Goal: Communication & Community: Answer question/provide support

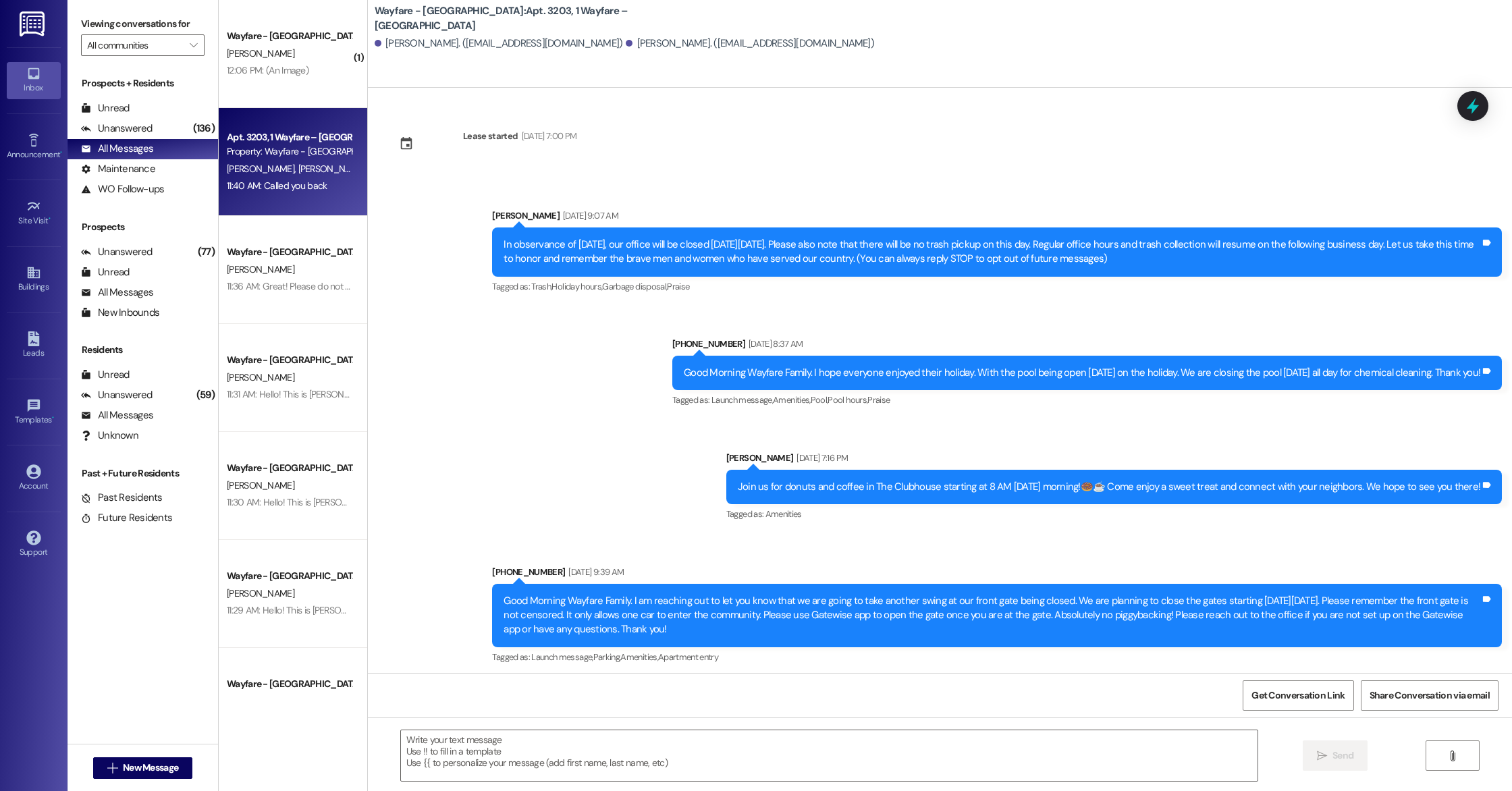
scroll to position [6469, 0]
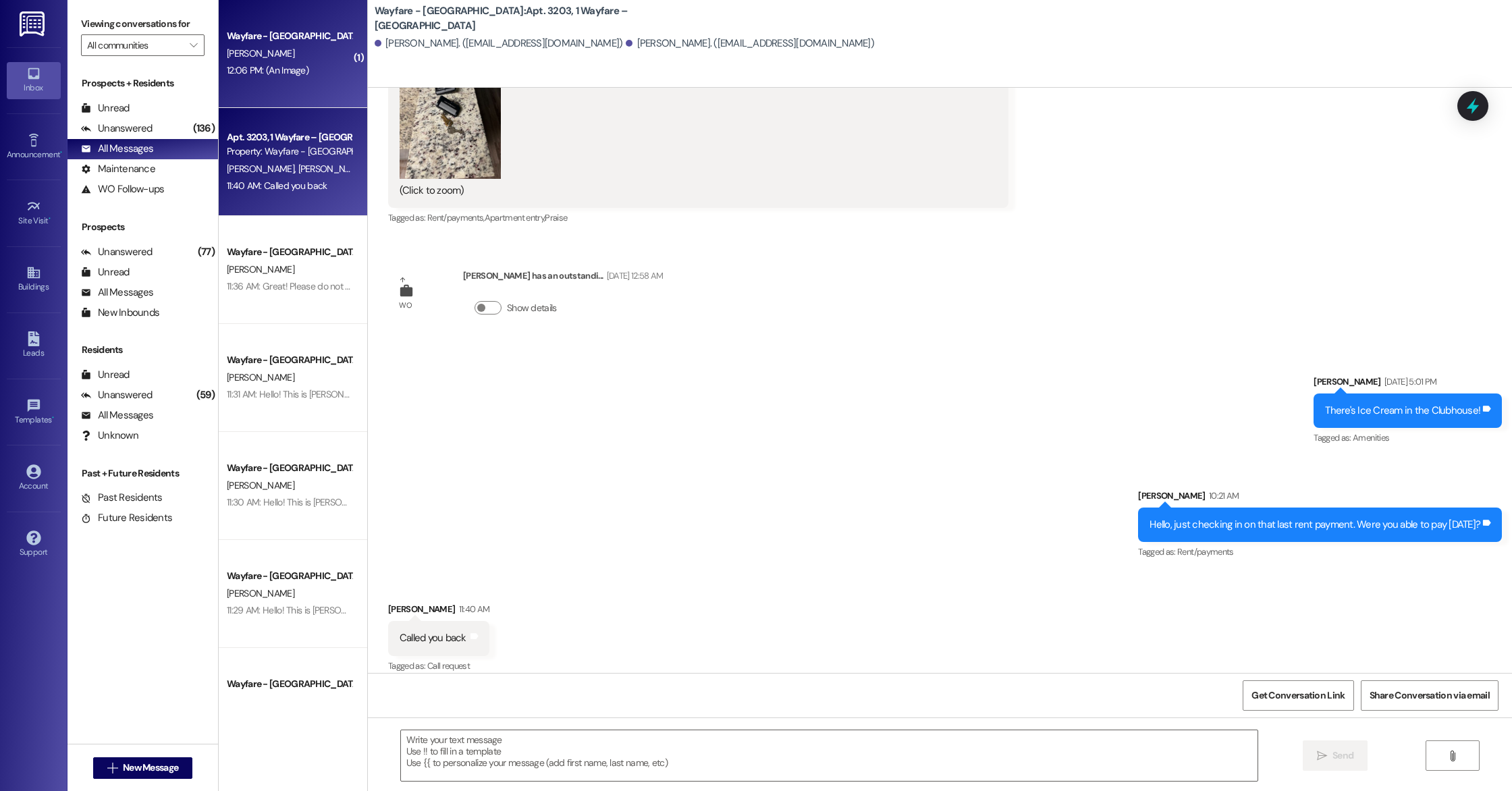
click at [287, 72] on div "12:06 PM: (An Image) 12:06 PM: (An Image)" at bounding box center [268, 70] width 82 height 12
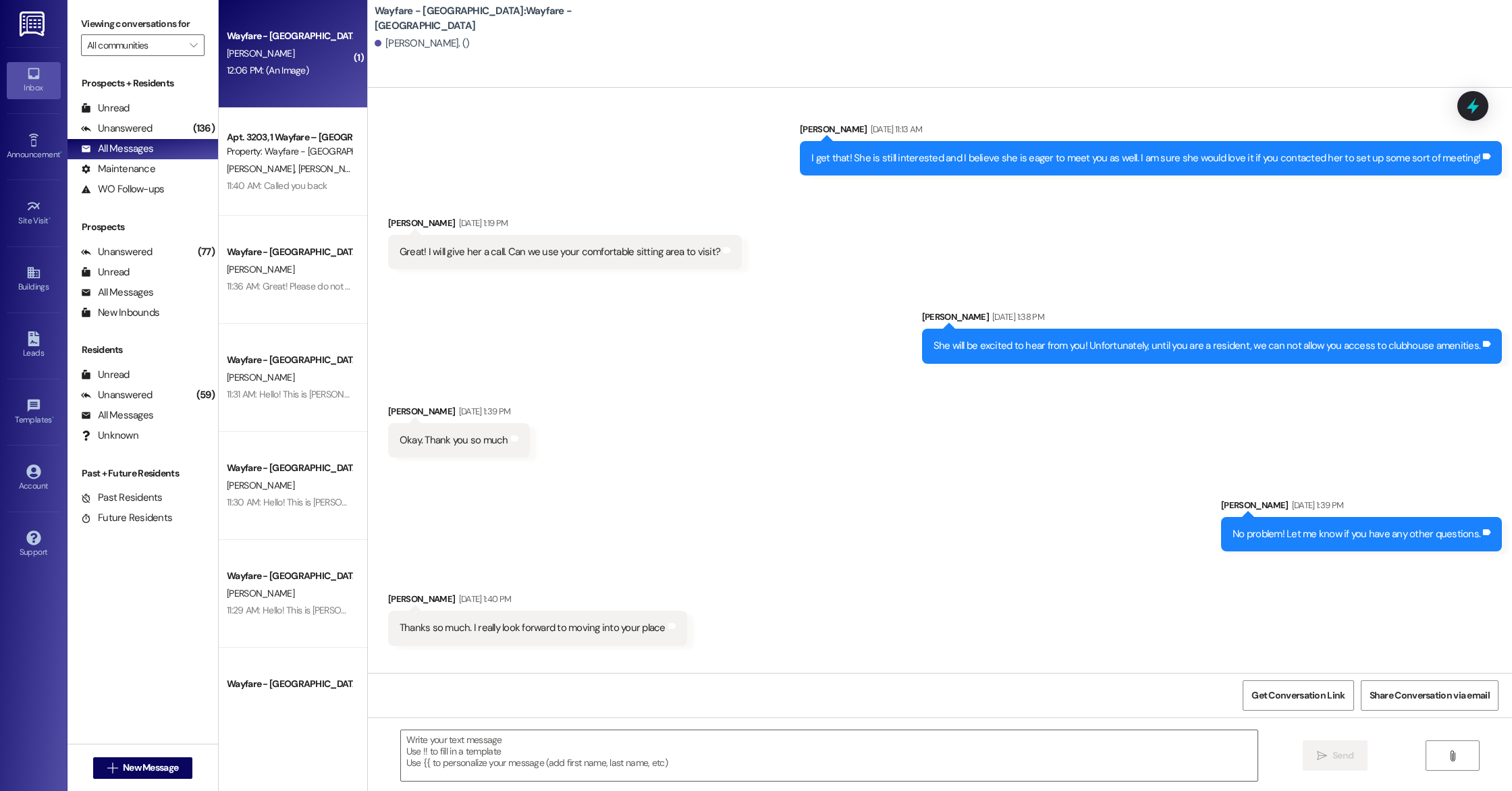
scroll to position [2903, 0]
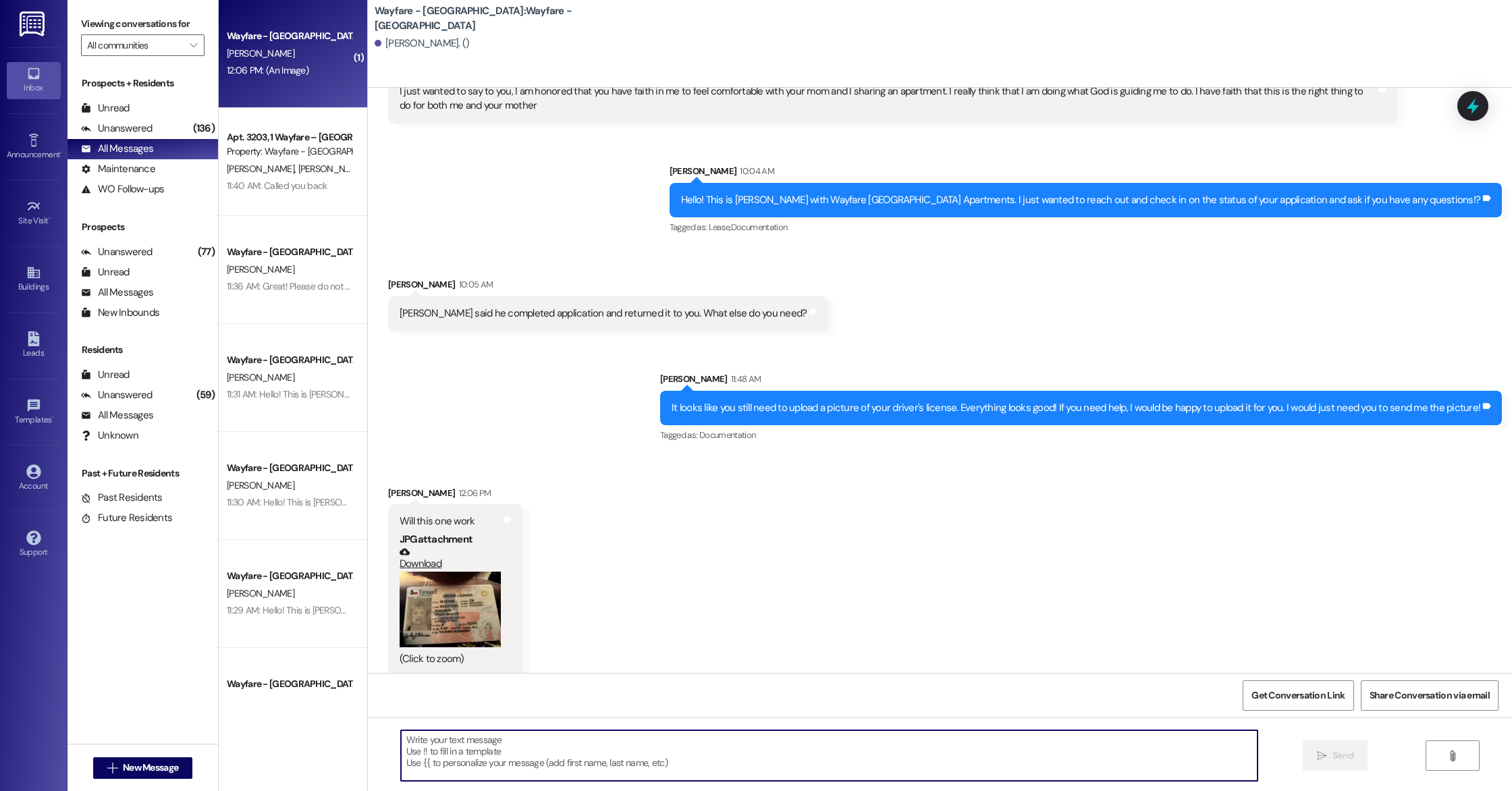
click at [493, 741] on textarea at bounding box center [829, 756] width 857 height 50
type textarea "Yes, thank you! Let me get this uploaded for you!"
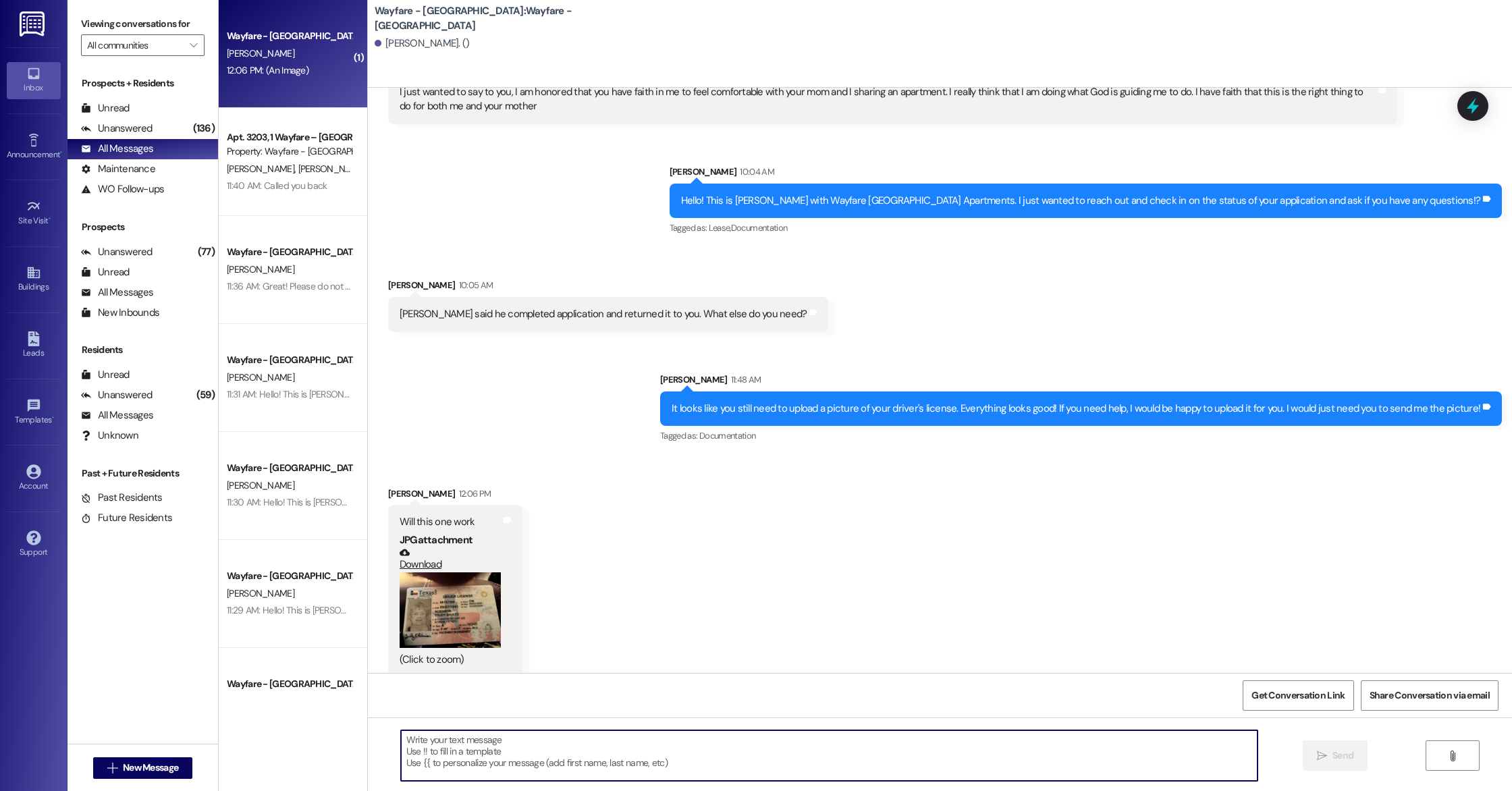
scroll to position [2996, 0]
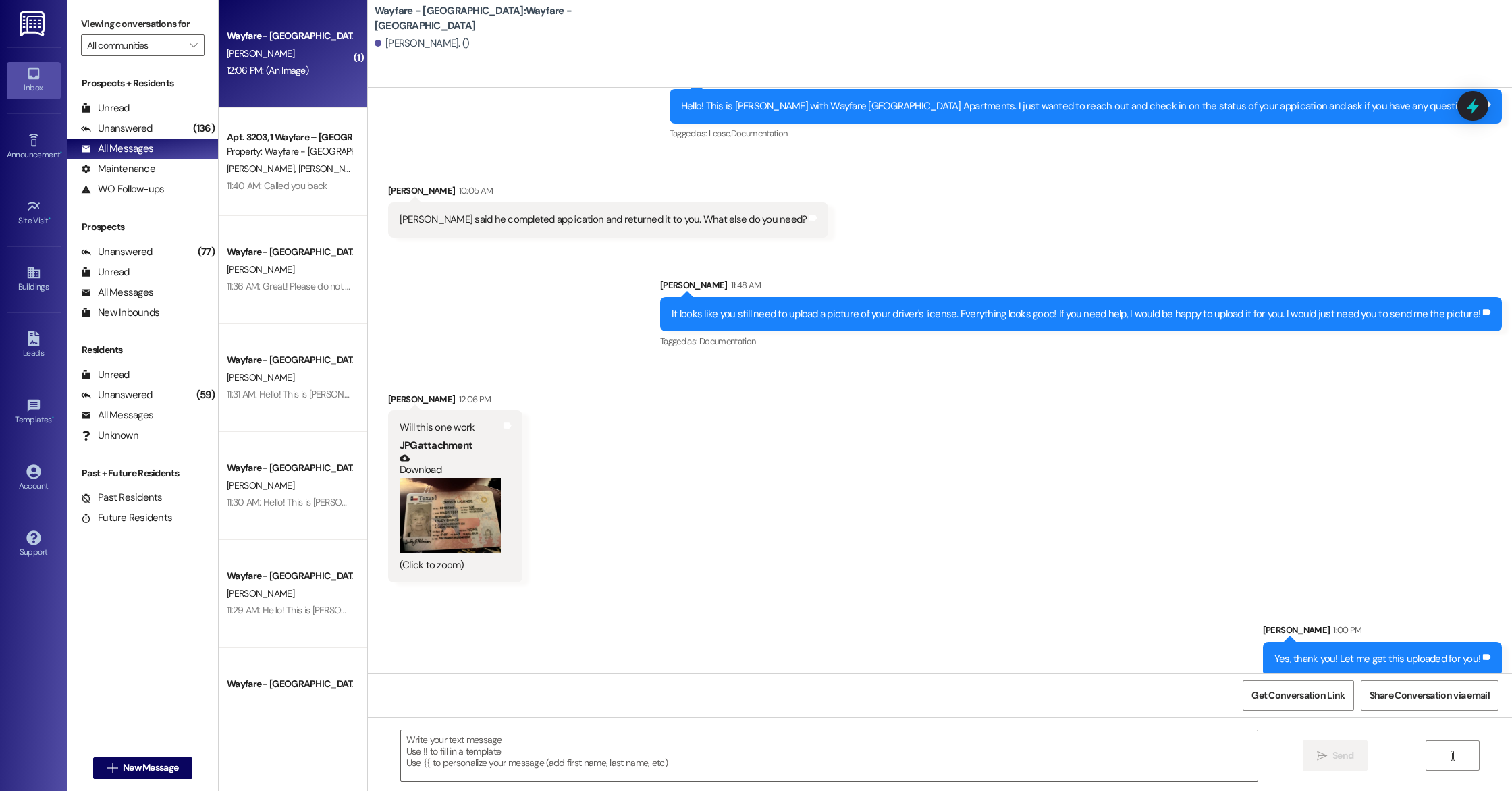
click at [410, 455] on link "Download" at bounding box center [450, 465] width 101 height 24
click at [485, 746] on textarea at bounding box center [829, 756] width 857 height 50
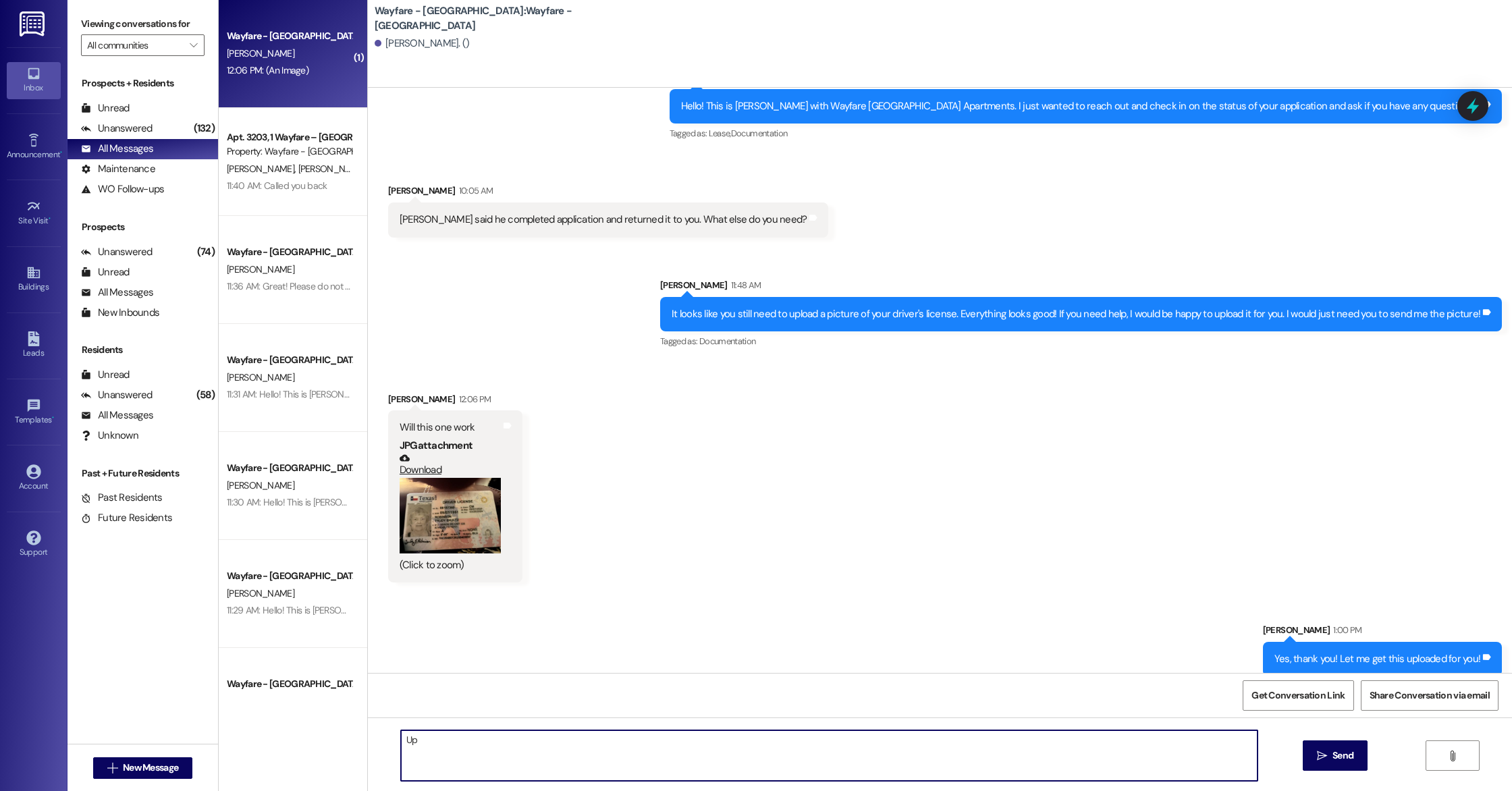
type textarea "U"
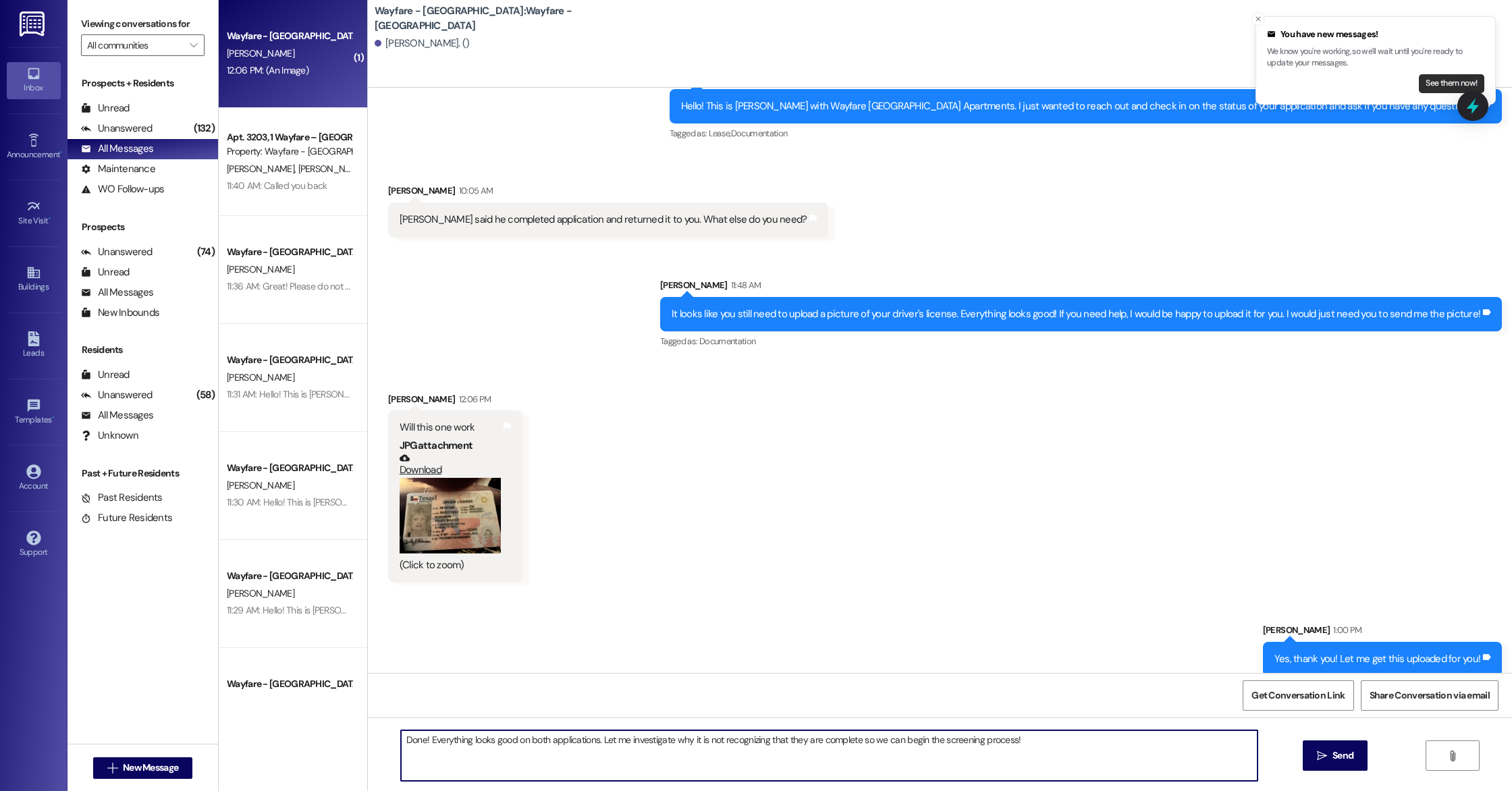
type textarea "Done! Everything looks good on both applications. Let me investigate why it is …"
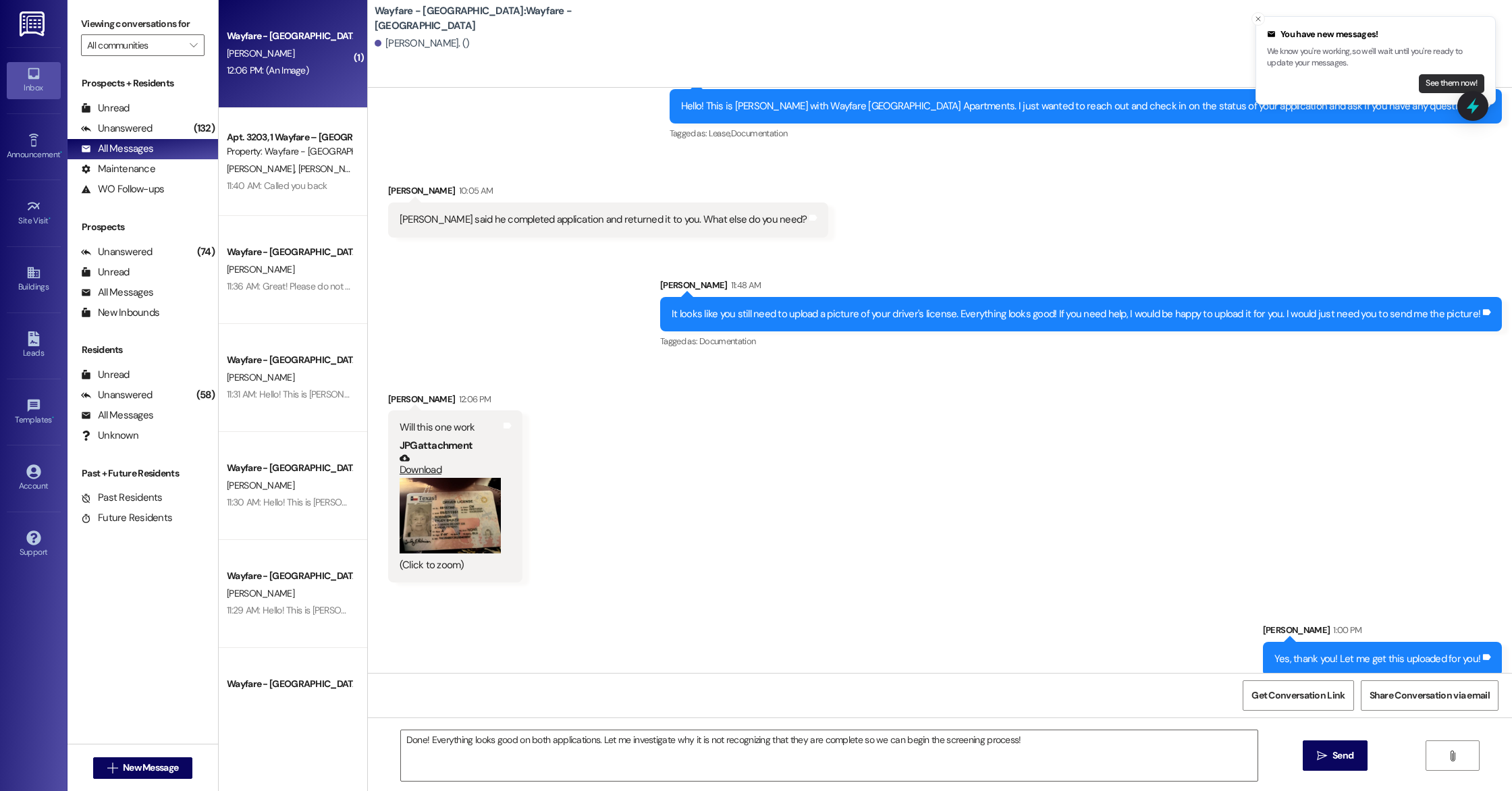
click at [1445, 84] on button "See them now!" at bounding box center [1452, 83] width 66 height 19
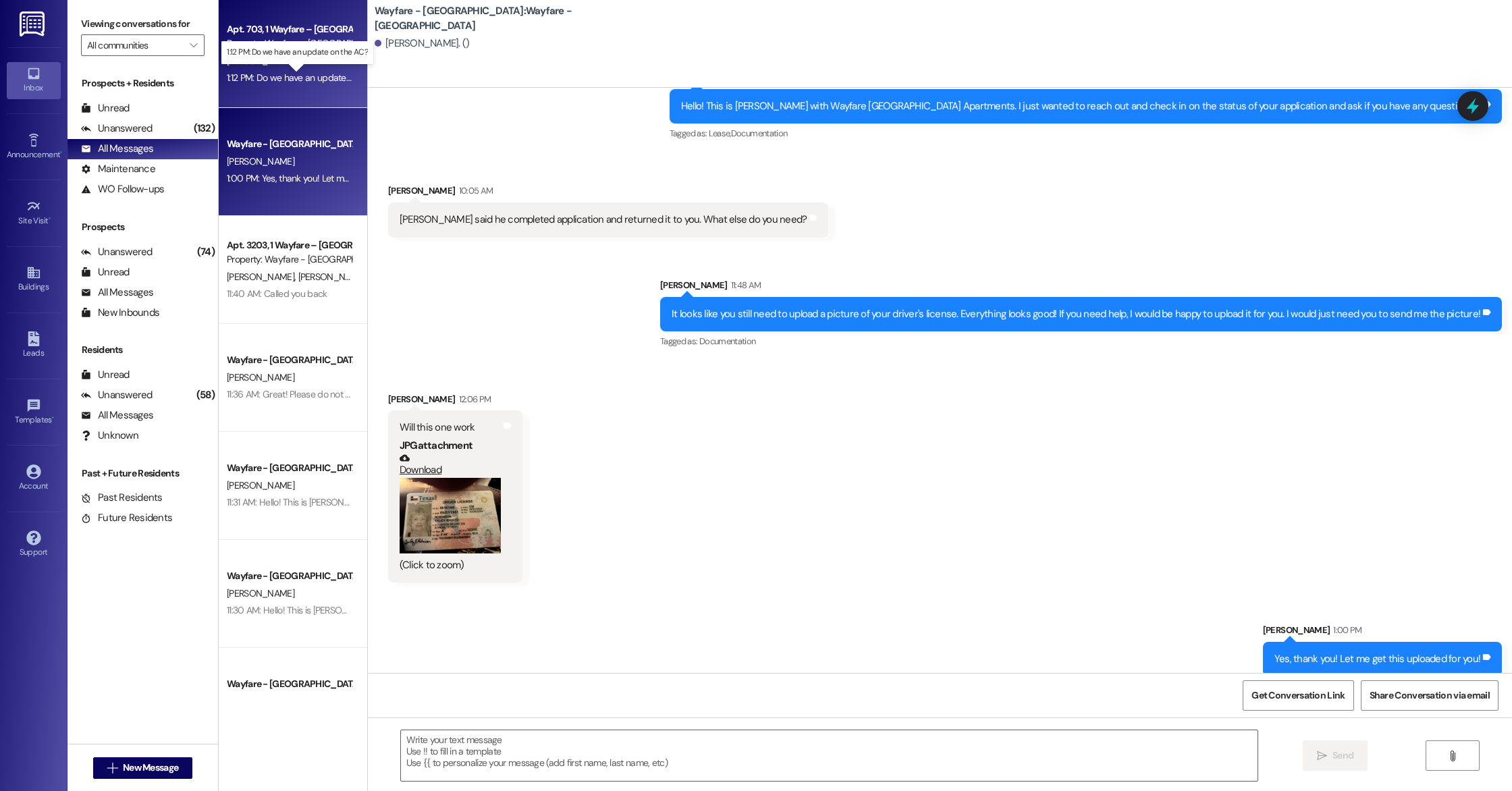
click at [281, 76] on div "1:12 PM: Do we have an update on the AC? 1:12 PM: Do we have an update on the A…" at bounding box center [309, 78] width 164 height 12
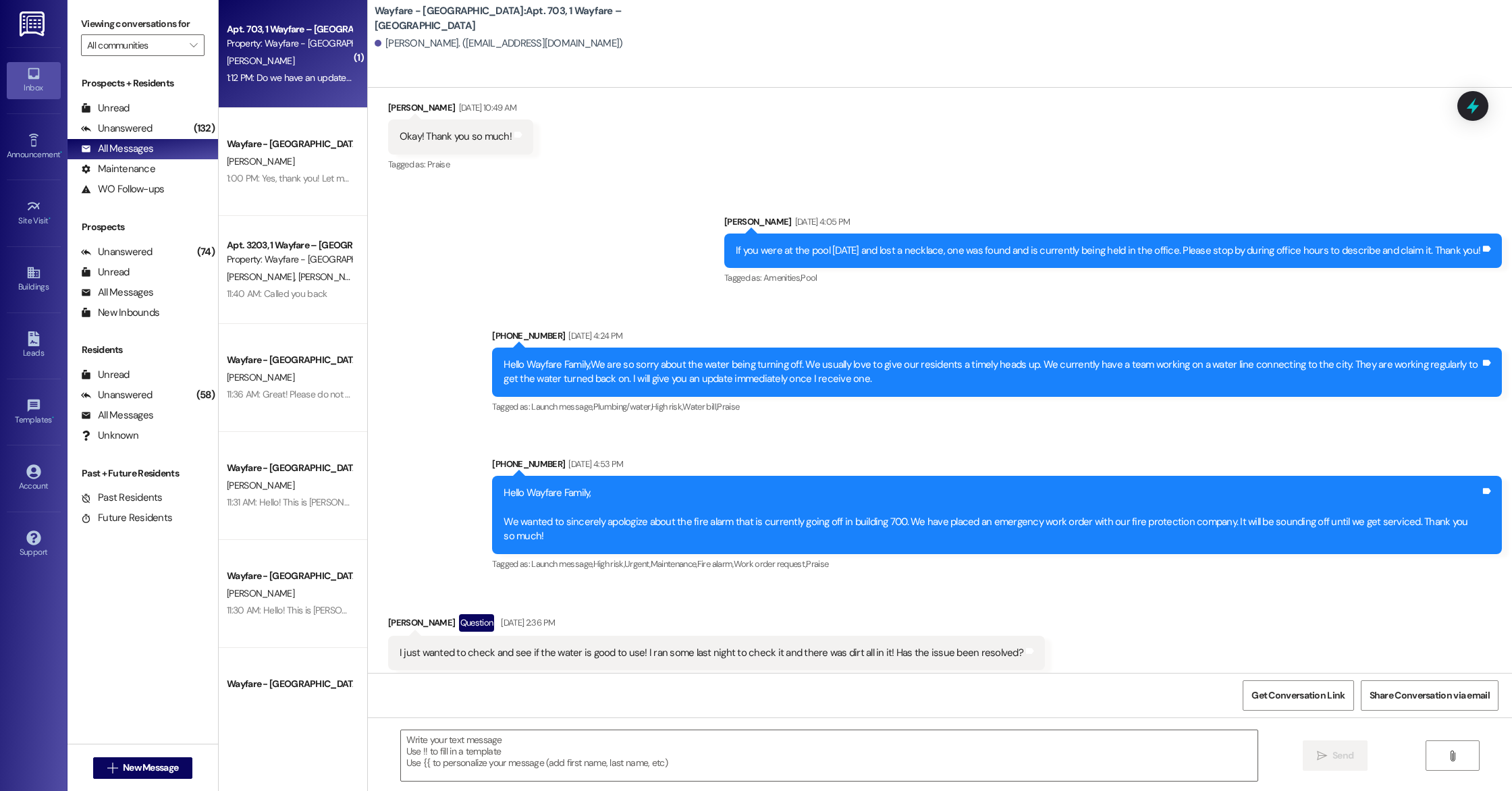
scroll to position [7241, 0]
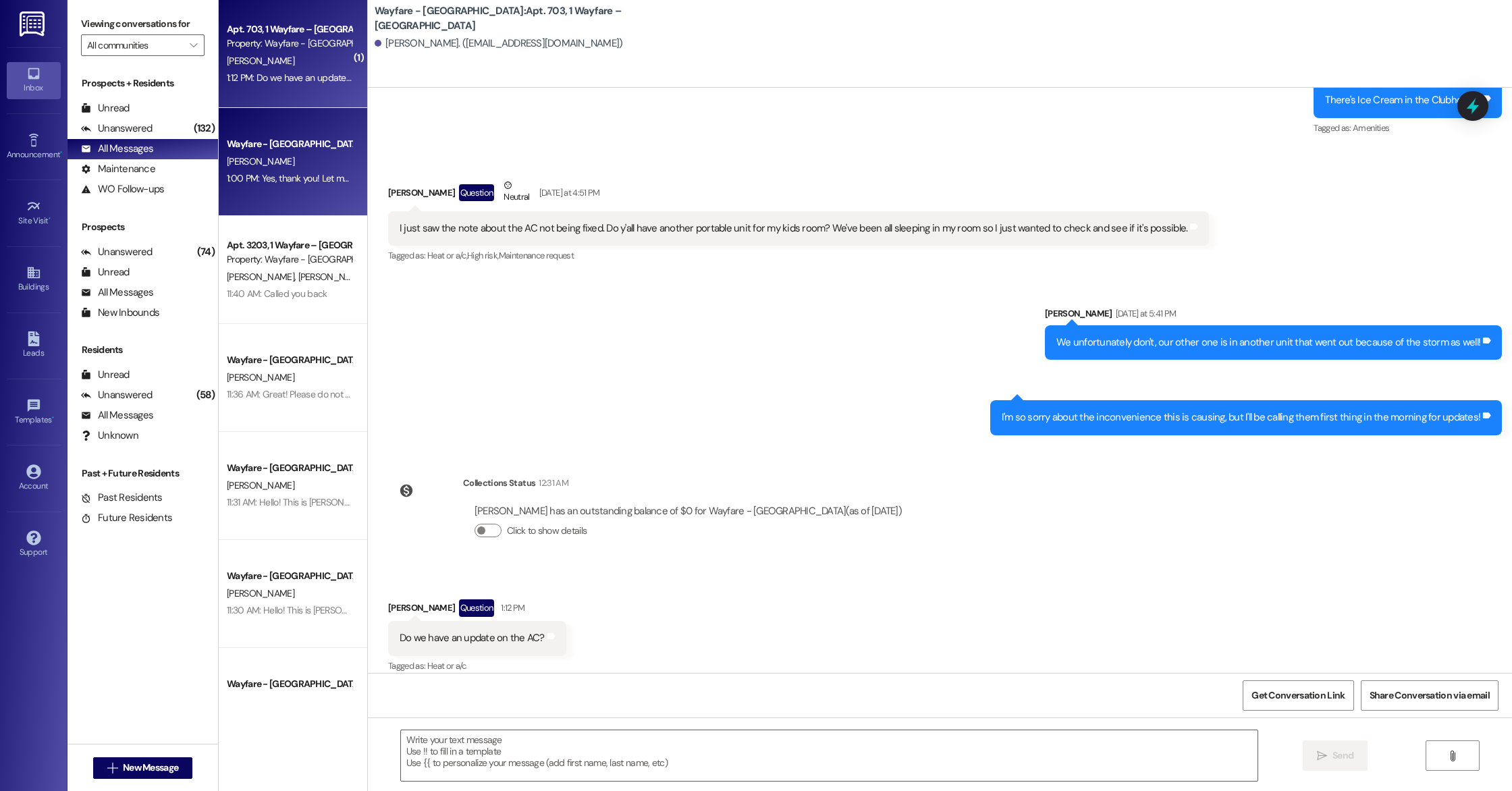
click at [258, 167] on span "[PERSON_NAME]" at bounding box center [261, 161] width 67 height 12
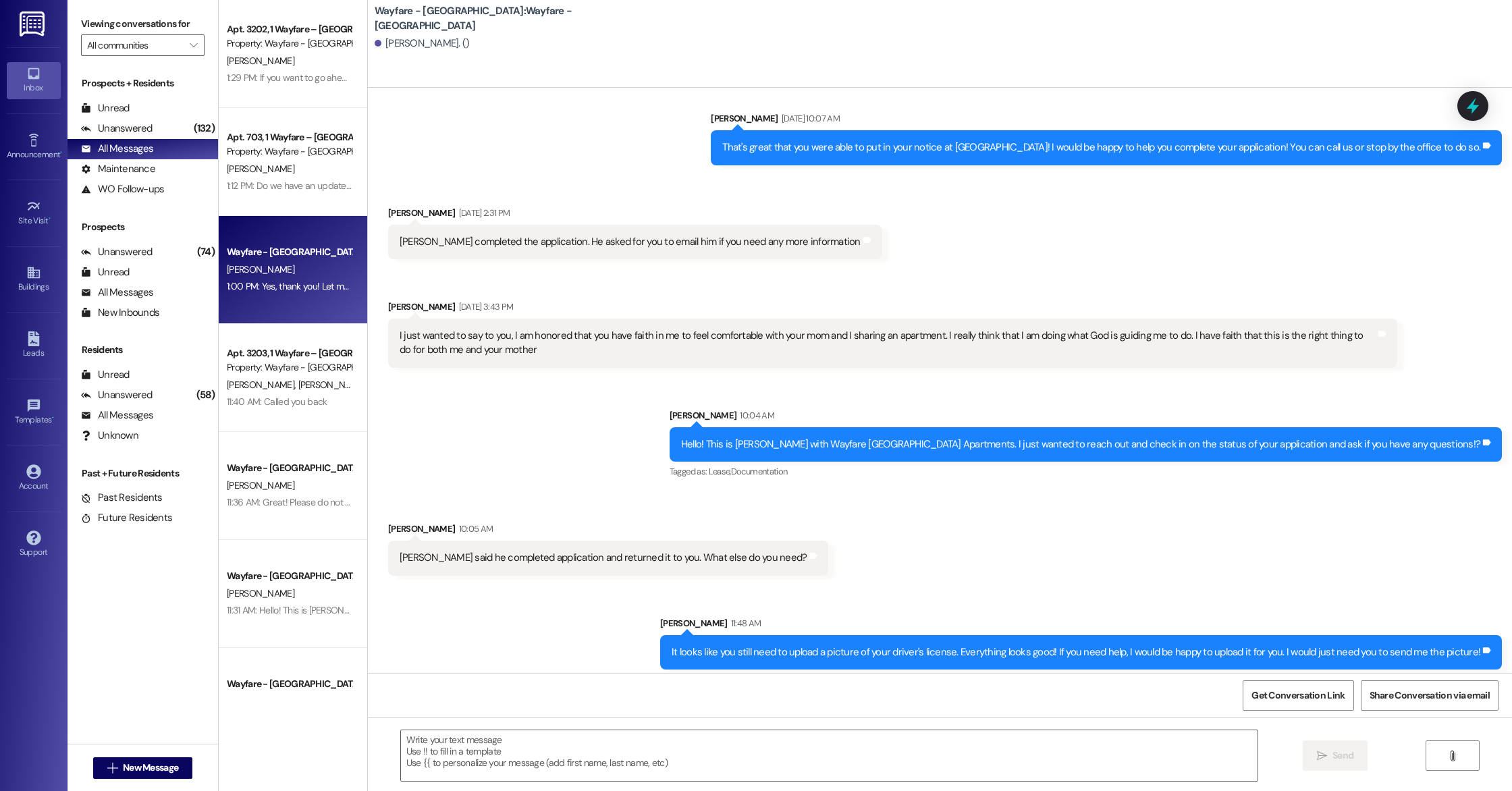
scroll to position [2996, 0]
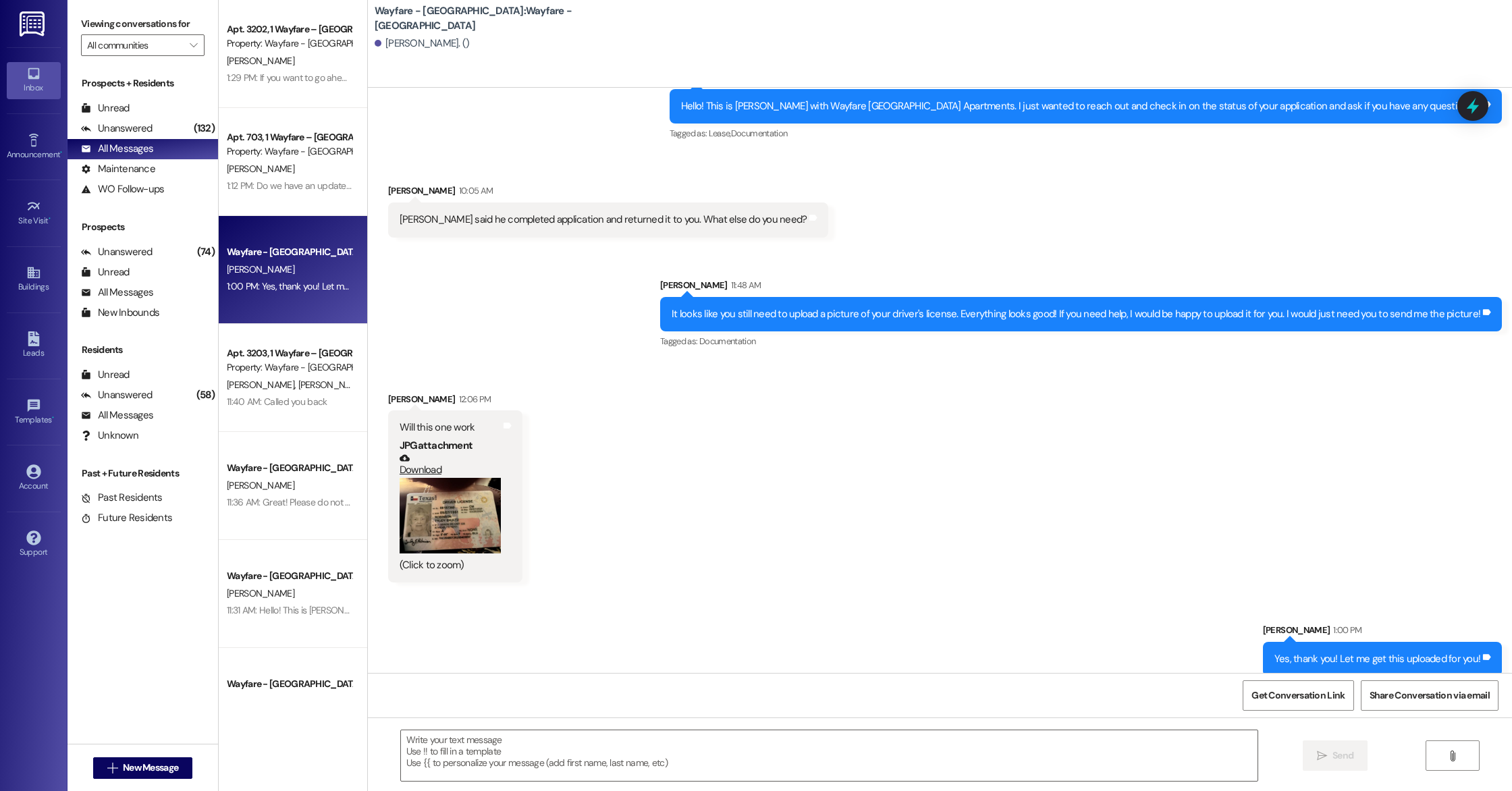
click at [453, 728] on div " Send " at bounding box center [939, 768] width 1144 height 101
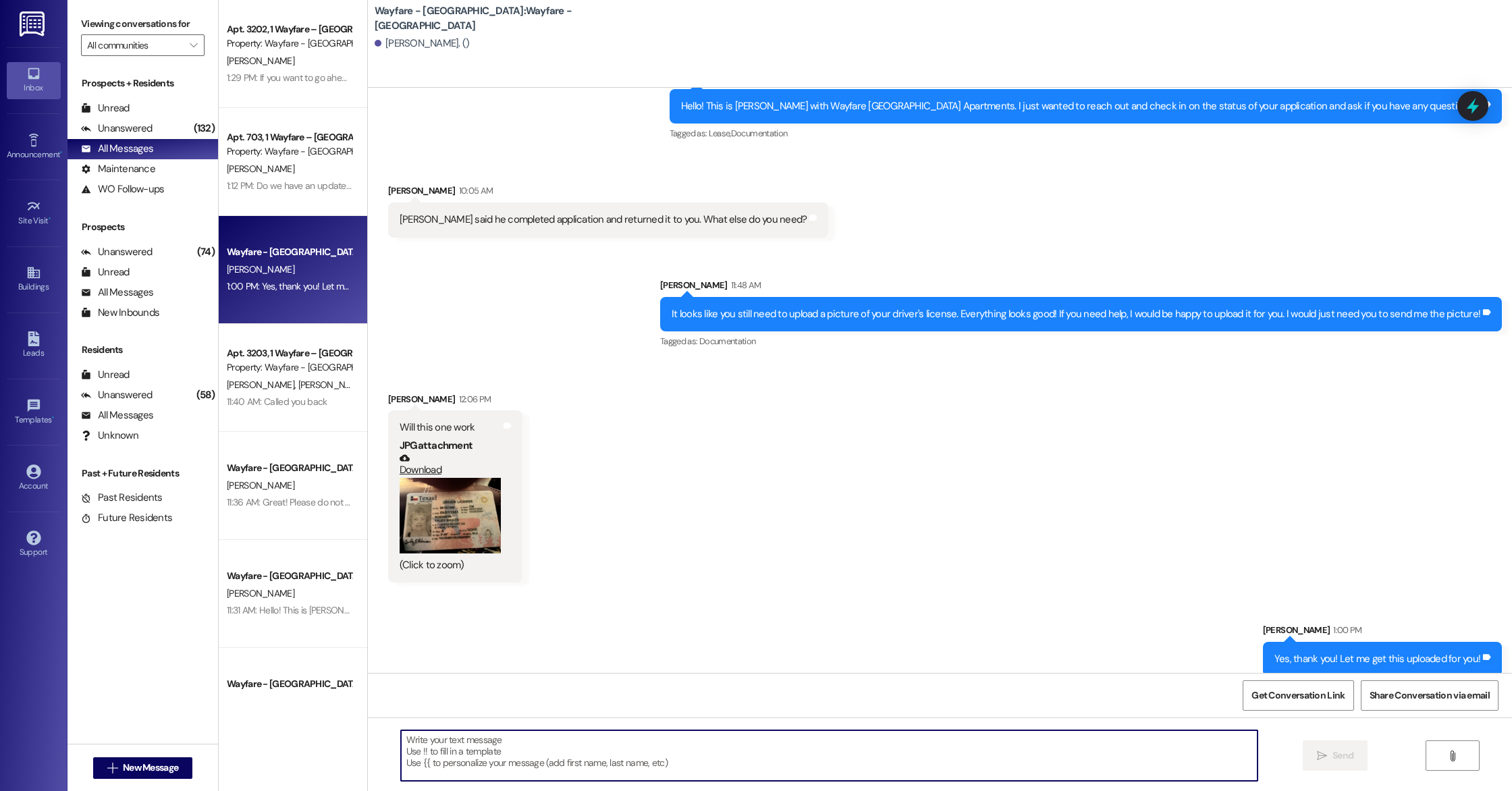
click at [451, 736] on textarea at bounding box center [829, 756] width 857 height 50
type textarea "d"
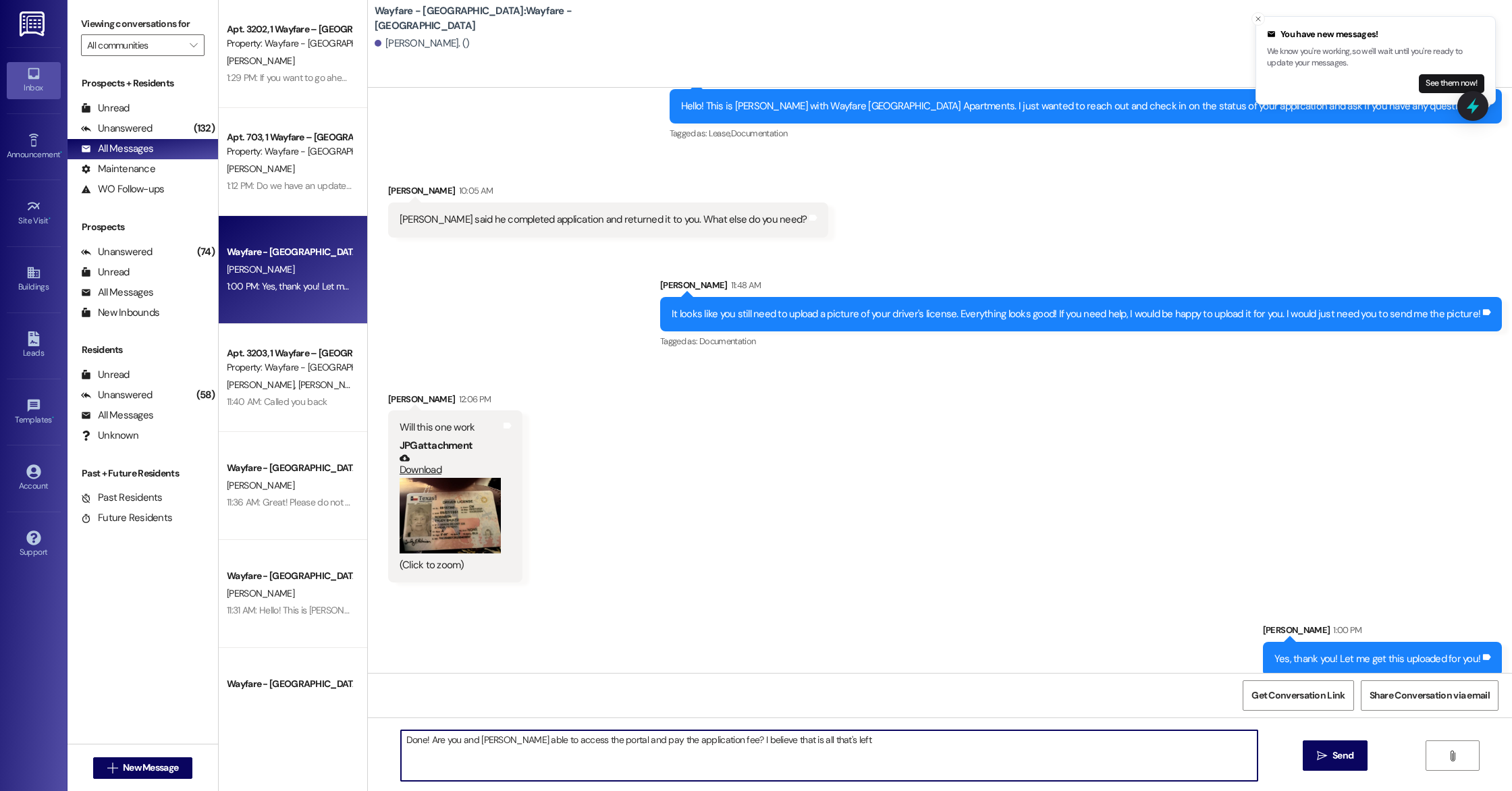
type textarea "Done! Are you and [PERSON_NAME] able to access the portal and pay the applicati…"
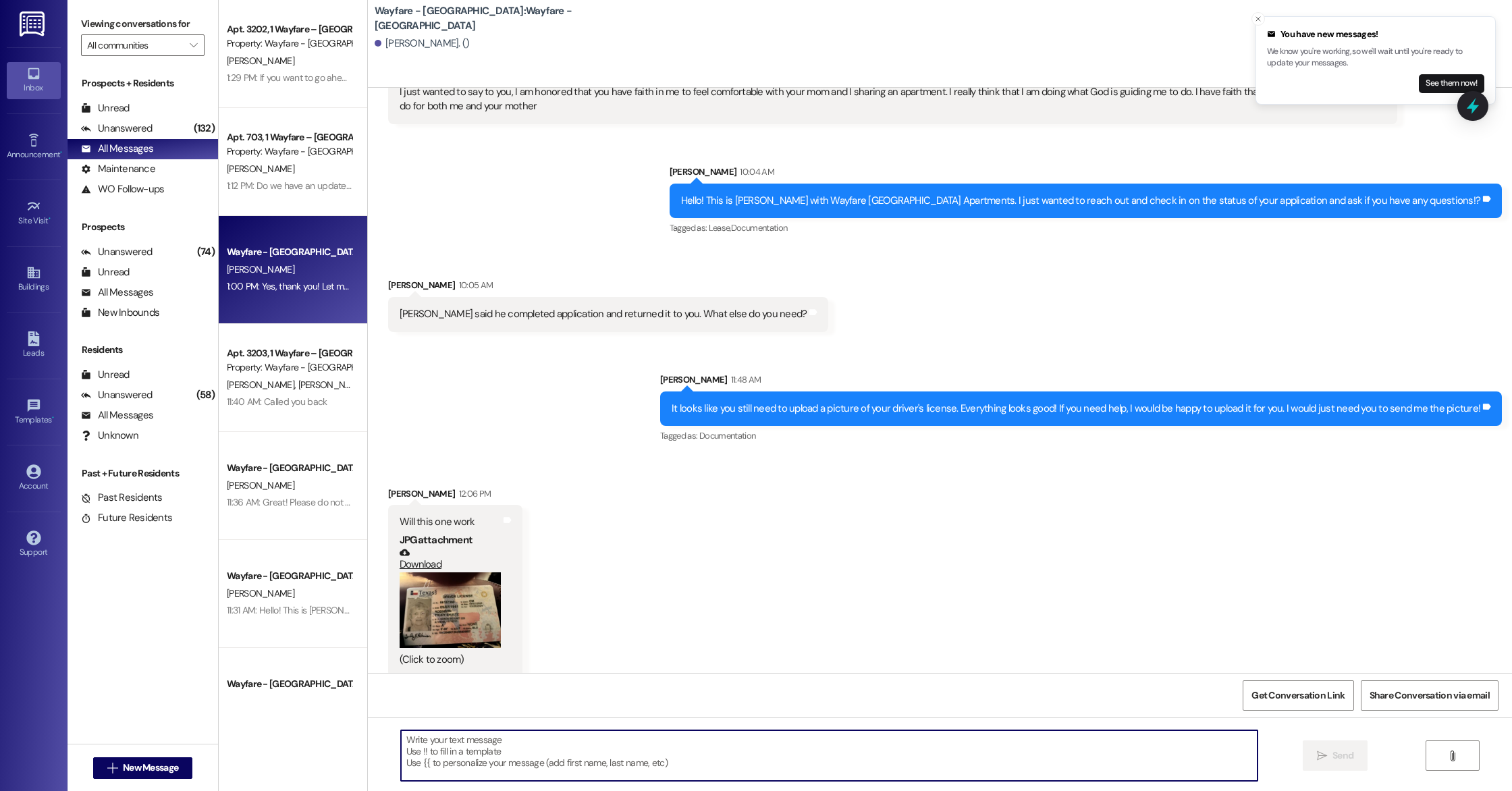
scroll to position [3090, 0]
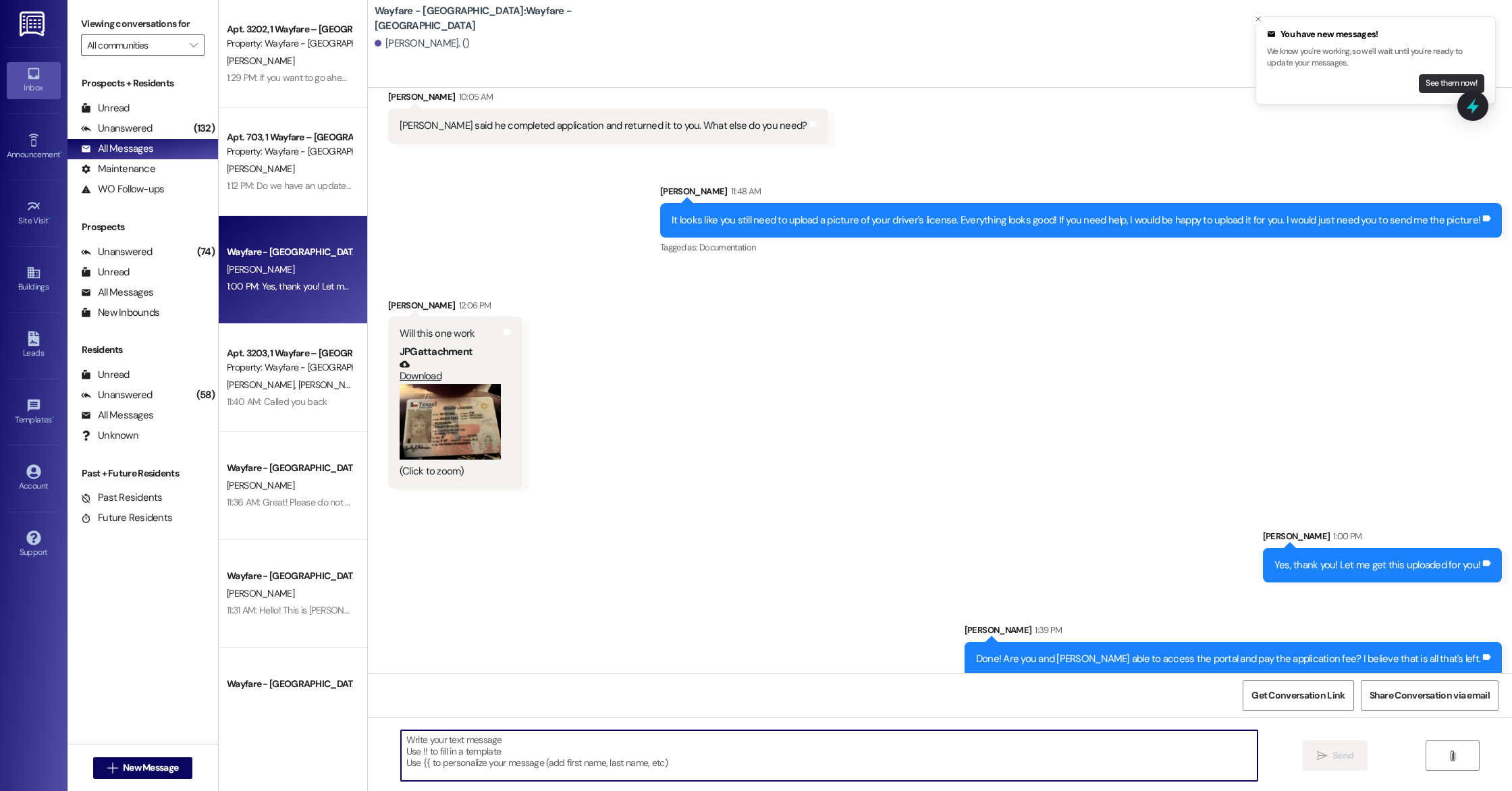
click at [1442, 81] on button "See them now!" at bounding box center [1452, 83] width 66 height 19
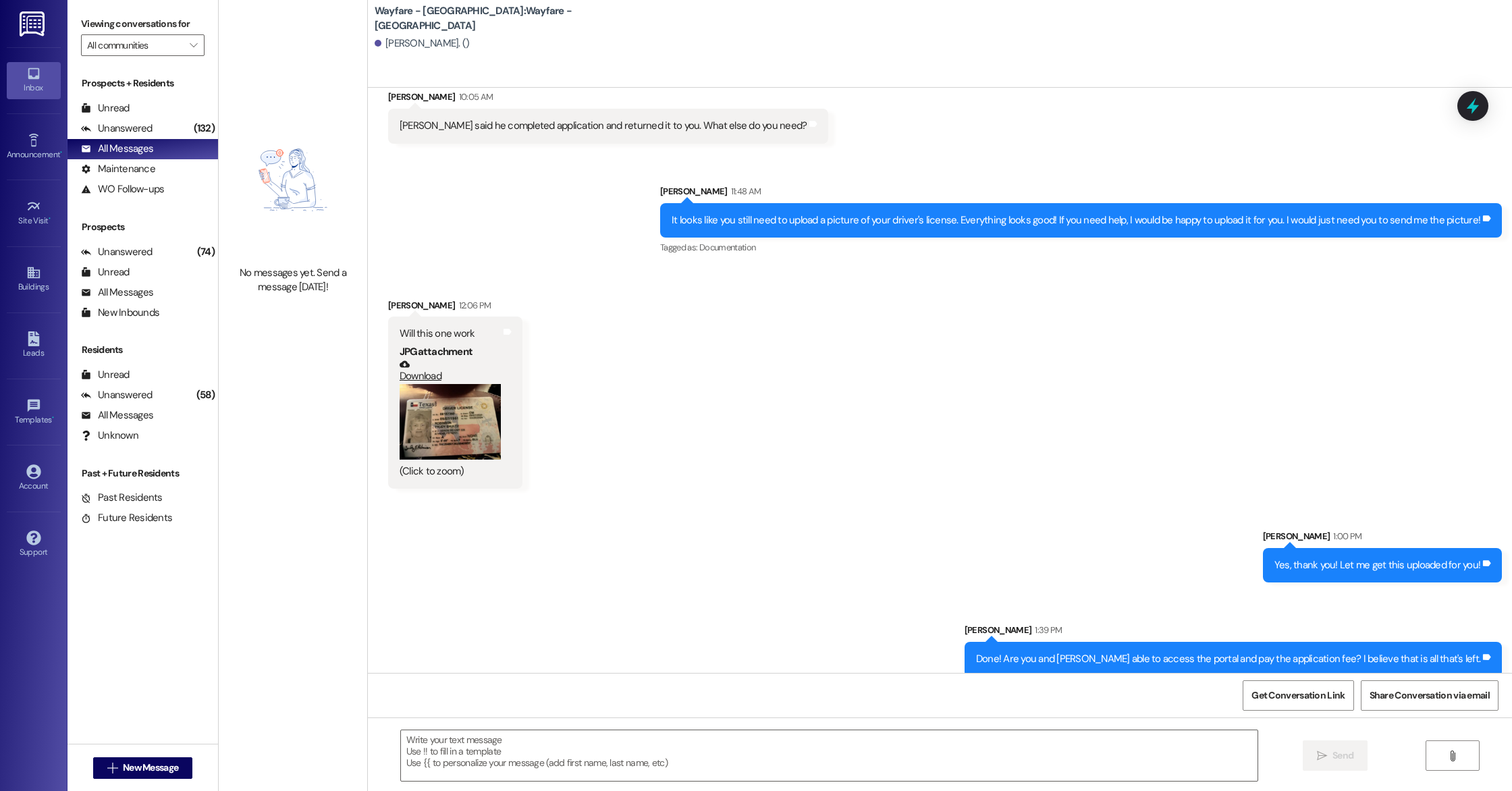
click at [135, 203] on div "Prospects + Residents Unread (0) Unread: Any message you haven't read yet will …" at bounding box center [142, 386] width 151 height 633
click at [136, 189] on div "WO Follow-ups" at bounding box center [122, 189] width 83 height 15
click at [140, 148] on div "All Messages" at bounding box center [117, 148] width 72 height 15
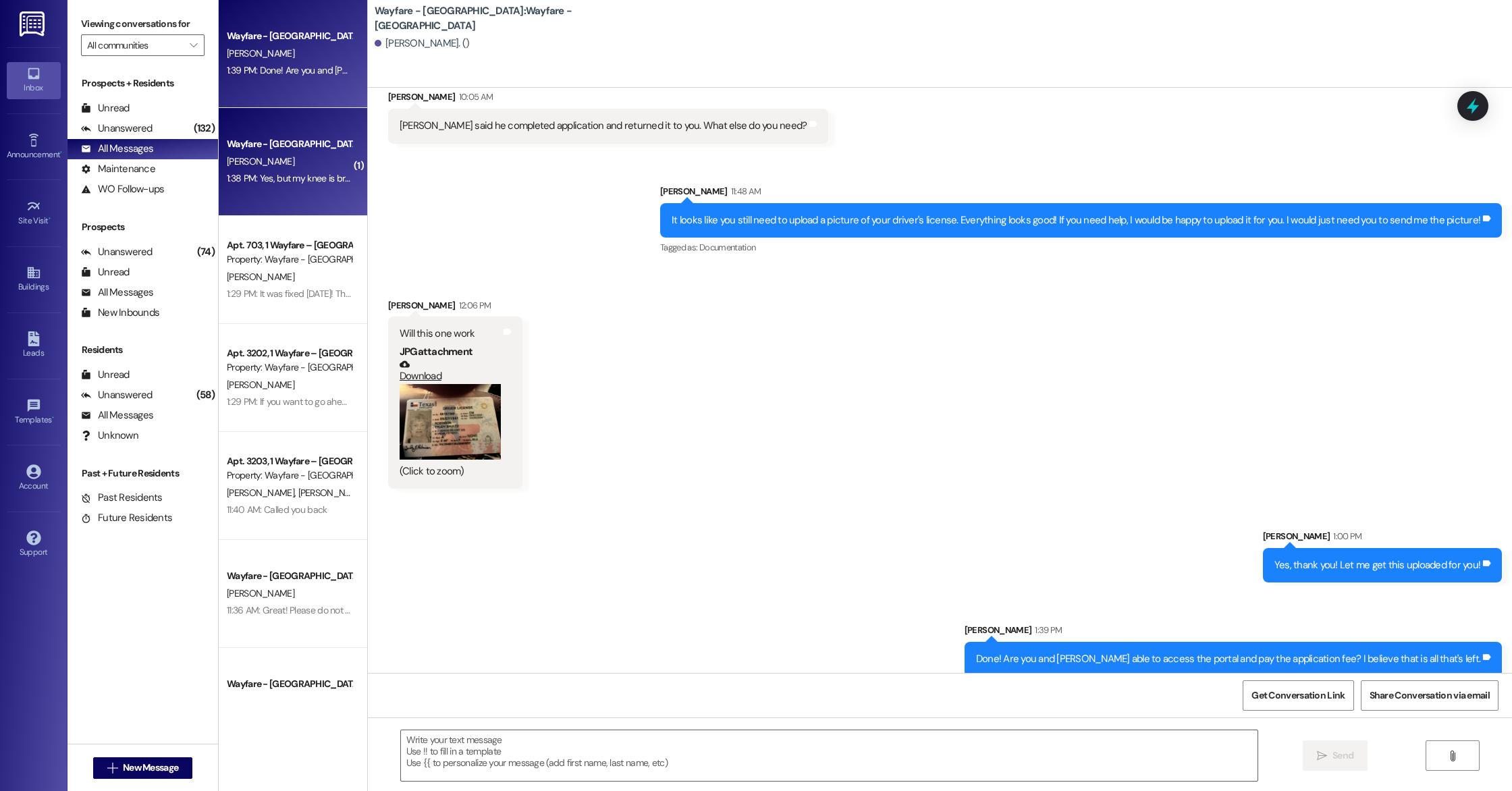
click at [270, 183] on div "1:38 PM: Yes, but my knee is broken and I won't know until I have a follow-up a…" at bounding box center [612, 178] width 769 height 12
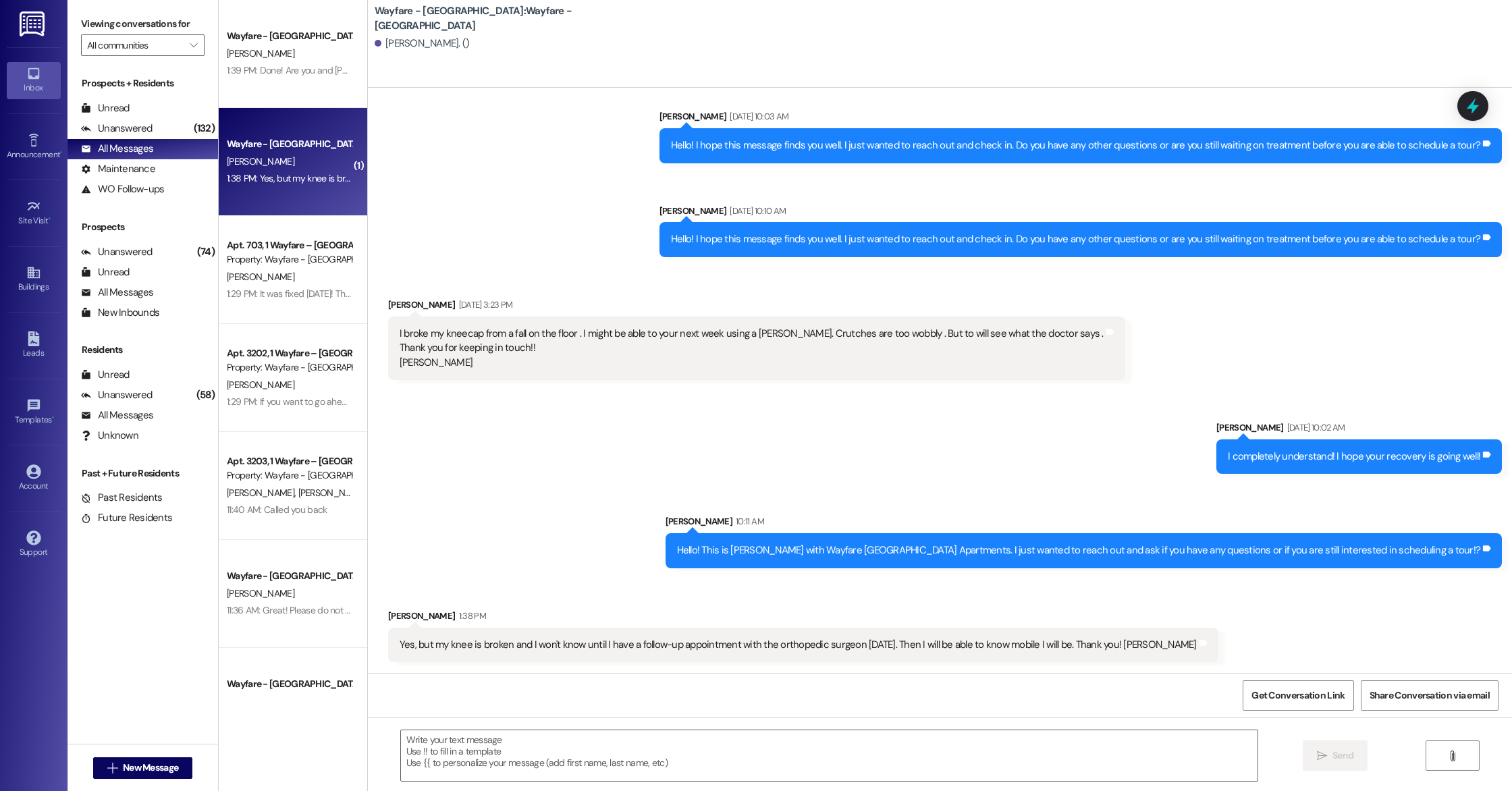
scroll to position [916, 0]
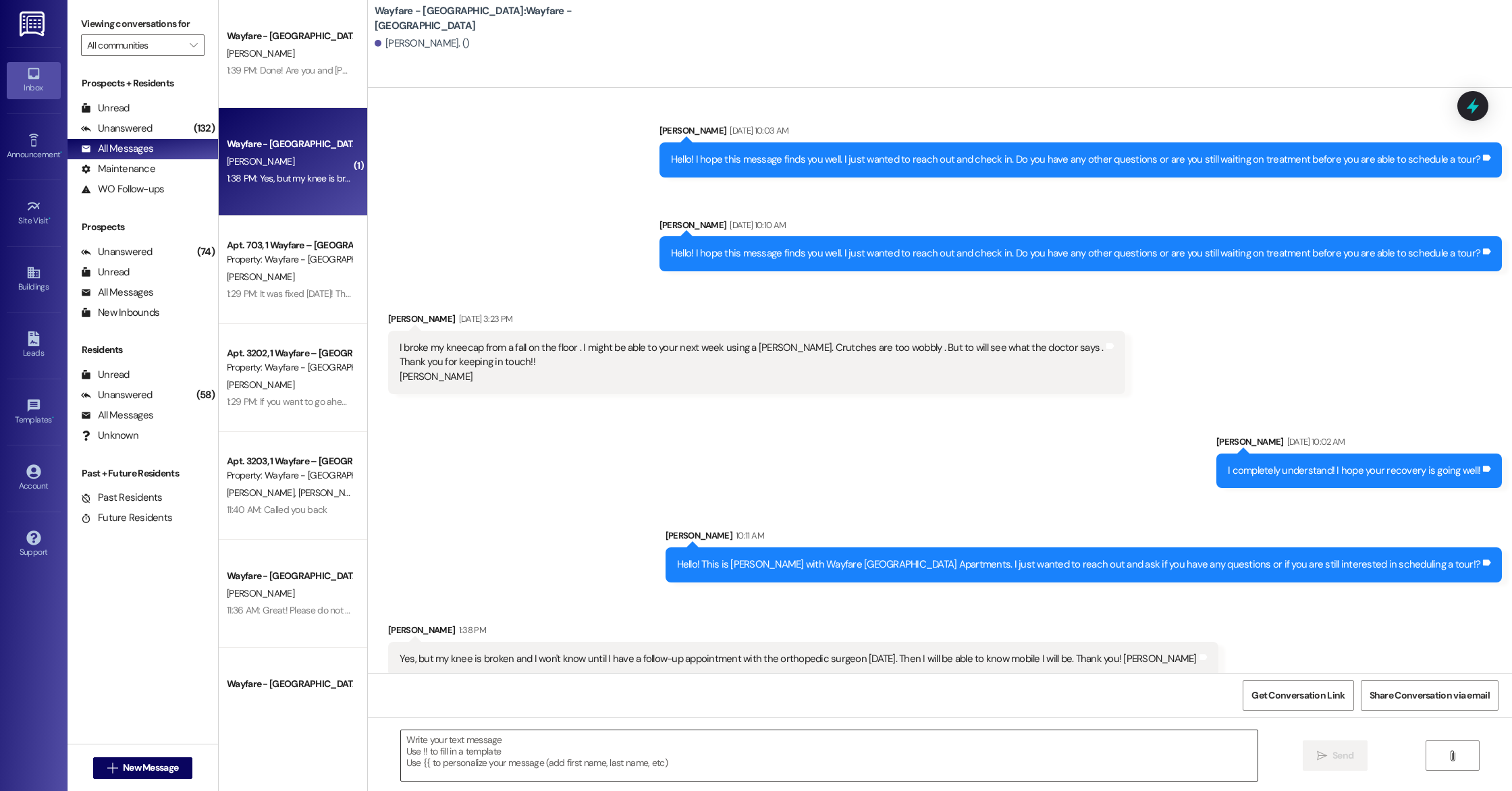
click at [617, 747] on textarea at bounding box center [829, 756] width 857 height 50
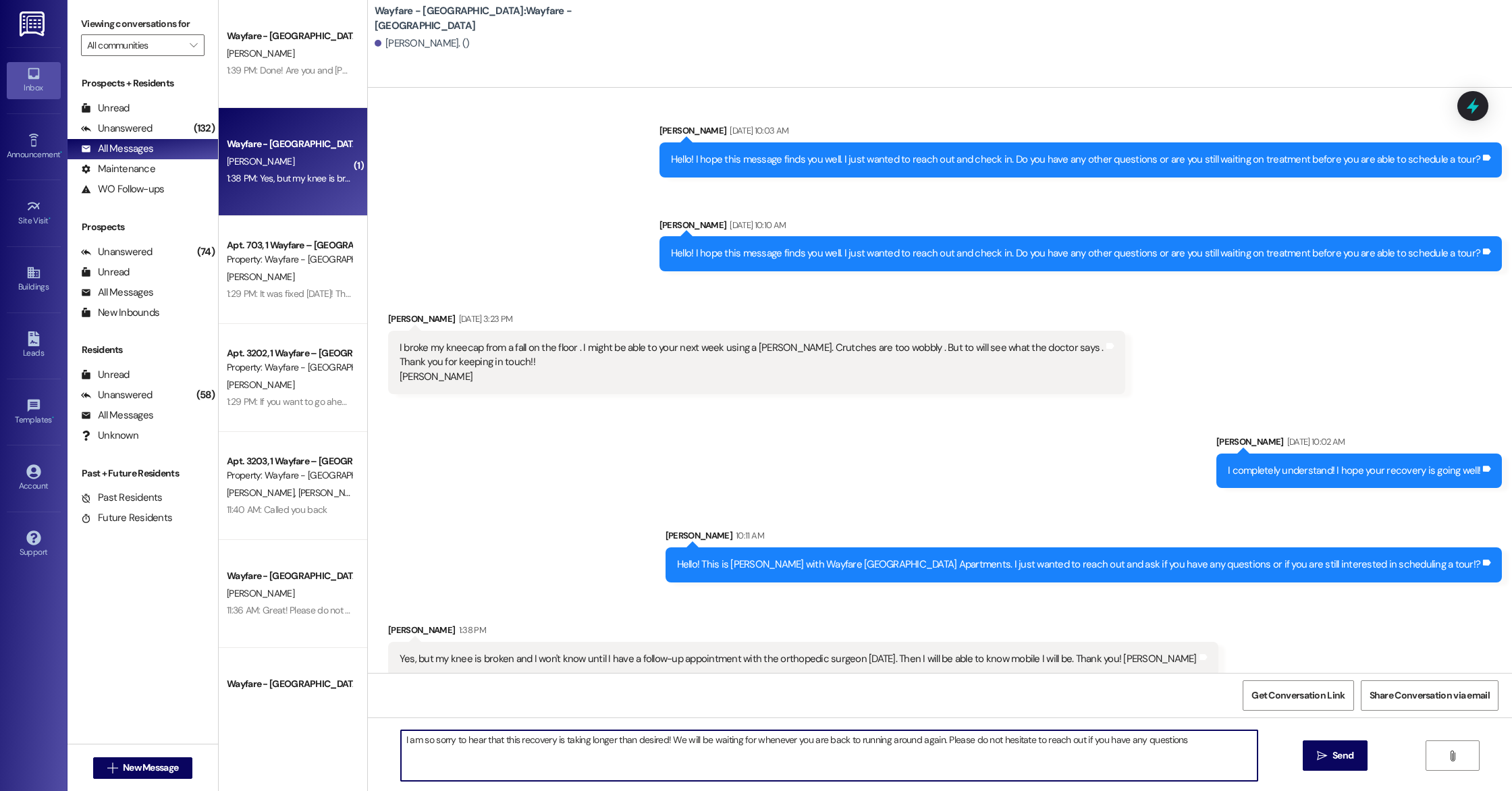
type textarea "I am so sorry to hear that this recovery is taking longer than desired! We will…"
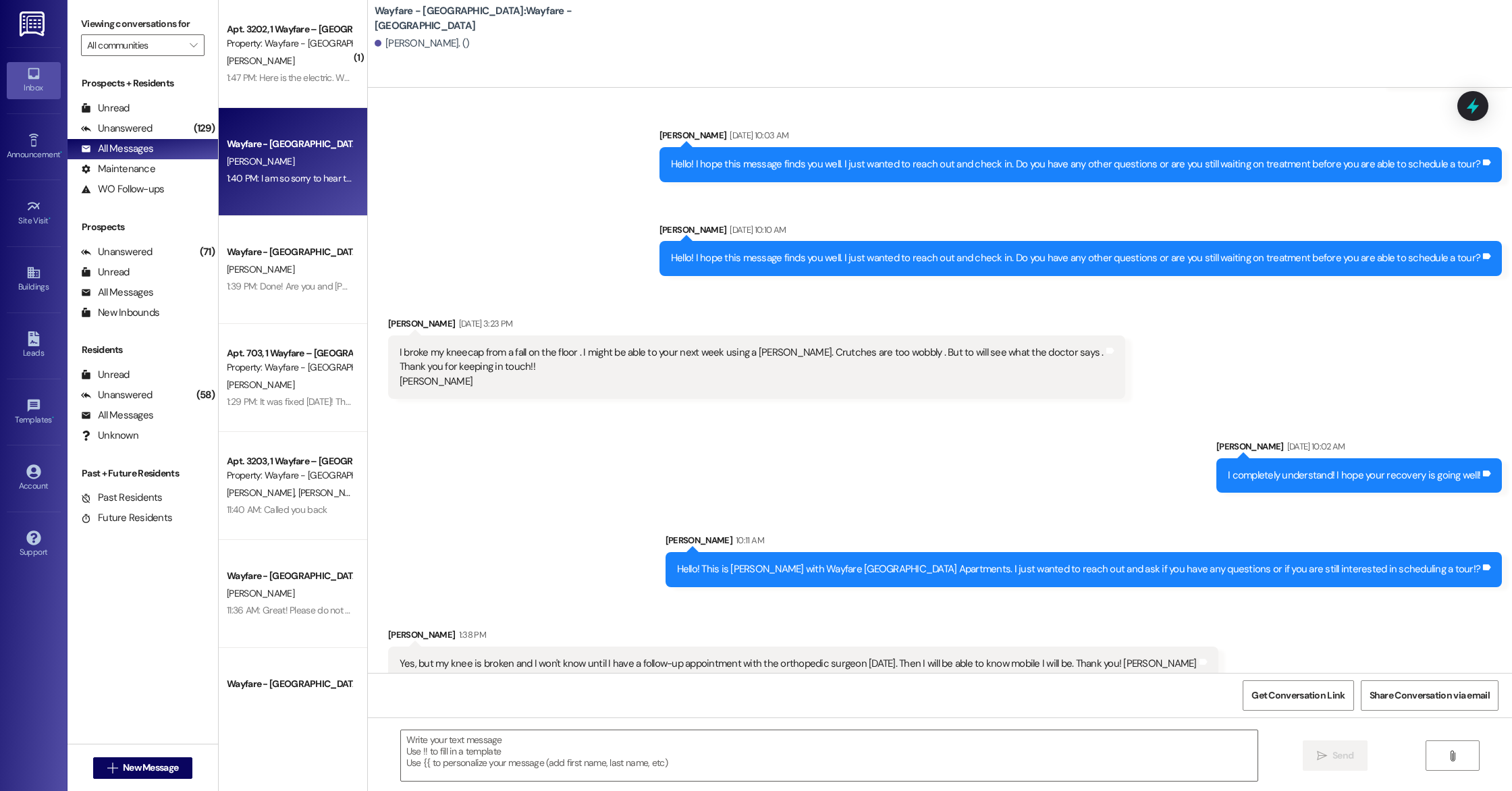
scroll to position [915, 0]
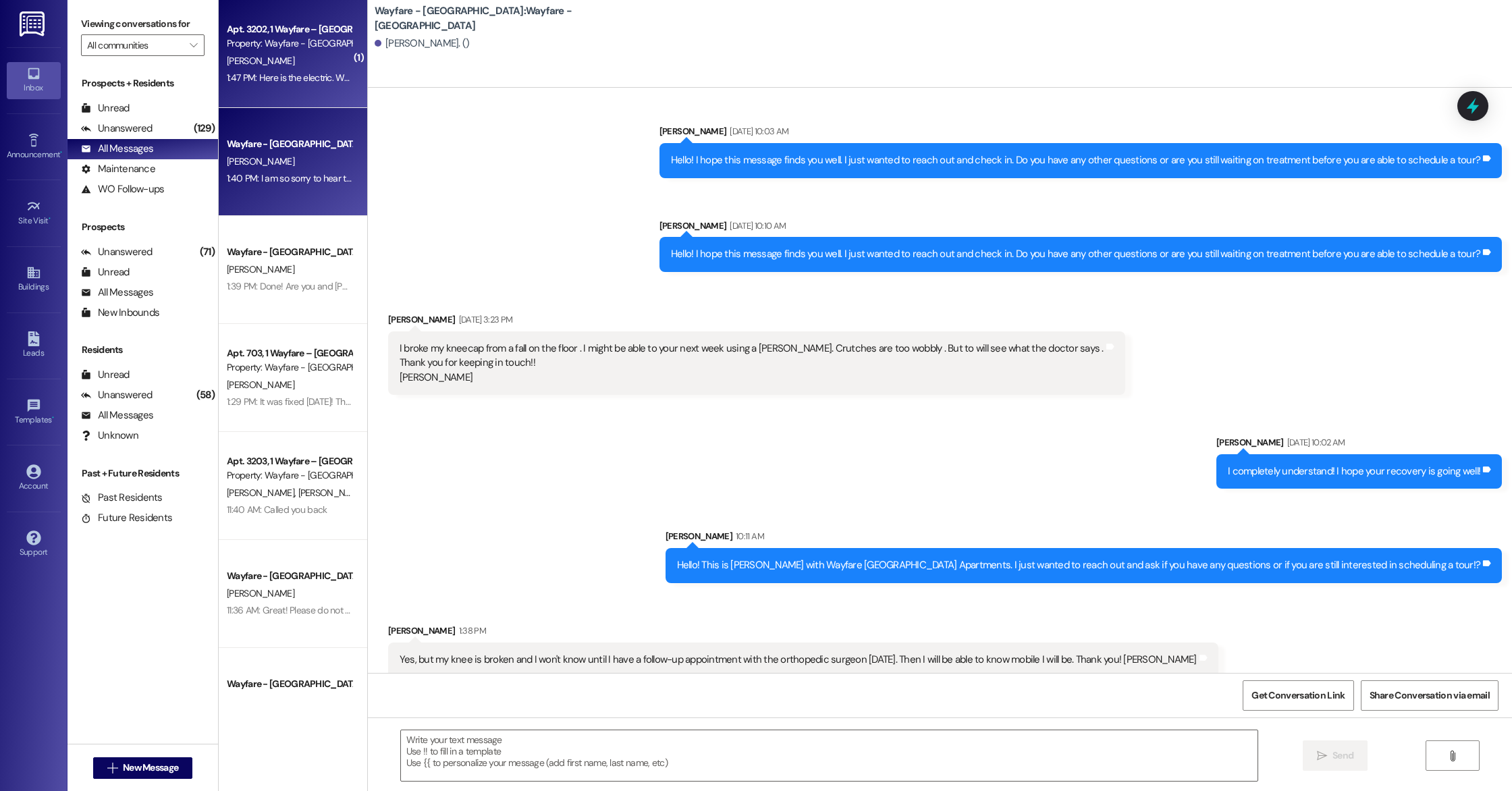
click at [303, 62] on div "[PERSON_NAME]" at bounding box center [289, 61] width 128 height 17
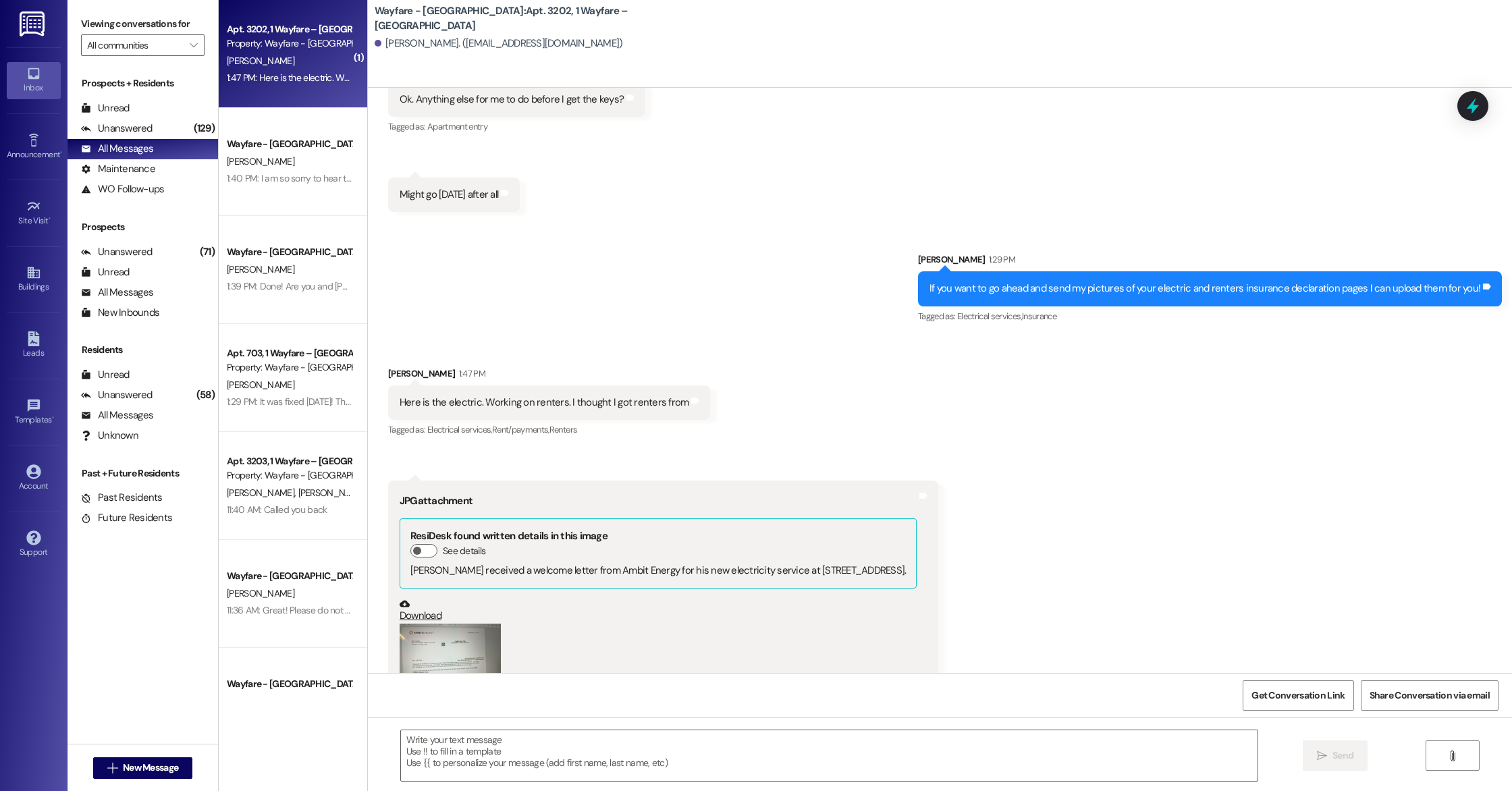
scroll to position [4149, 0]
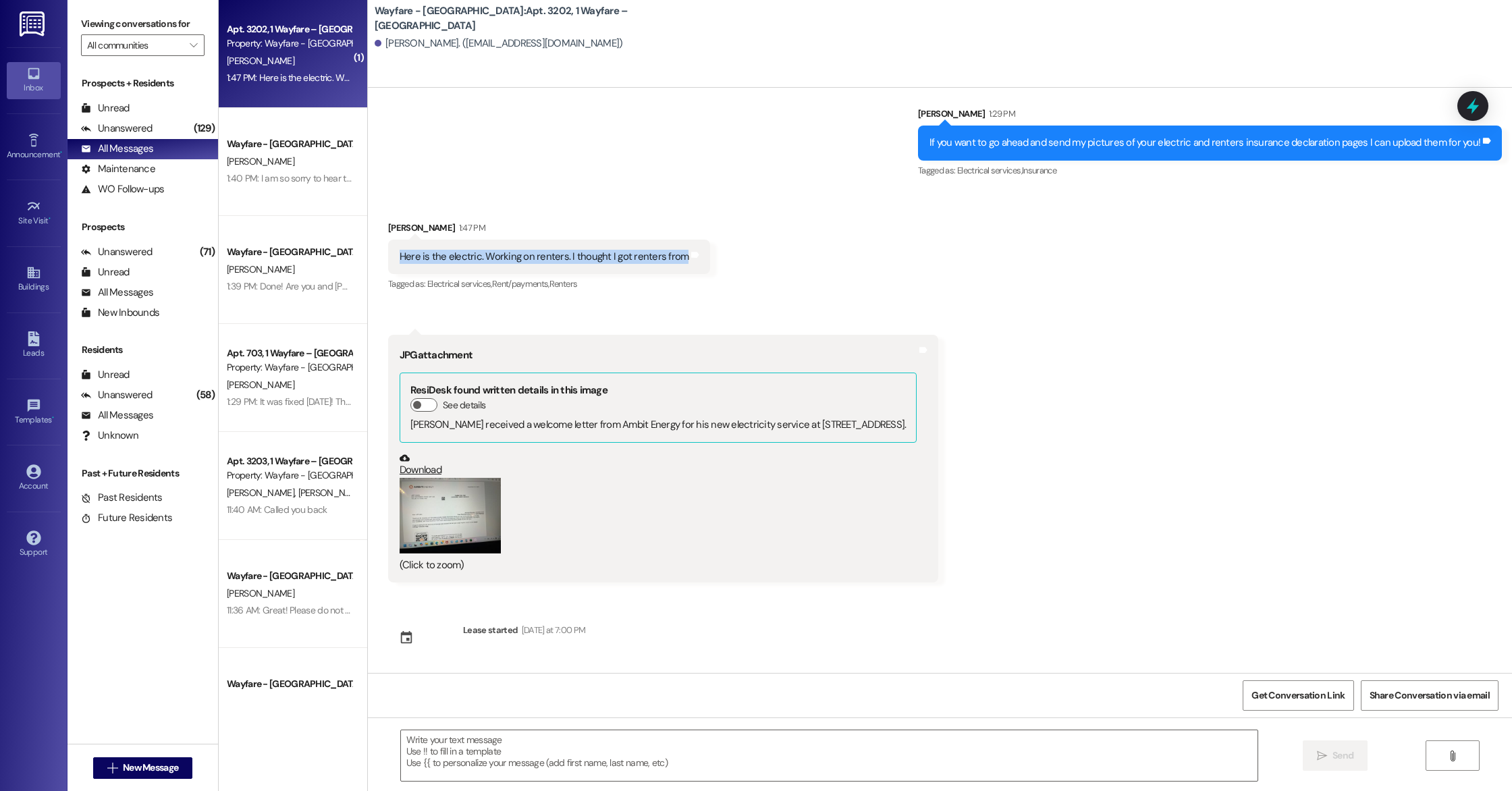
drag, startPoint x: 389, startPoint y: 257, endPoint x: 662, endPoint y: 261, distance: 273.0
click at [662, 261] on div "Here is the electric. Working on renters. I thought I got renters from" at bounding box center [544, 257] width 290 height 15
click at [774, 275] on div "Received via SMS [PERSON_NAME] 1:47 PM Here is the electric. Working on renters…" at bounding box center [939, 391] width 1144 height 402
click at [421, 511] on button "Zoom image" at bounding box center [450, 516] width 101 height 76
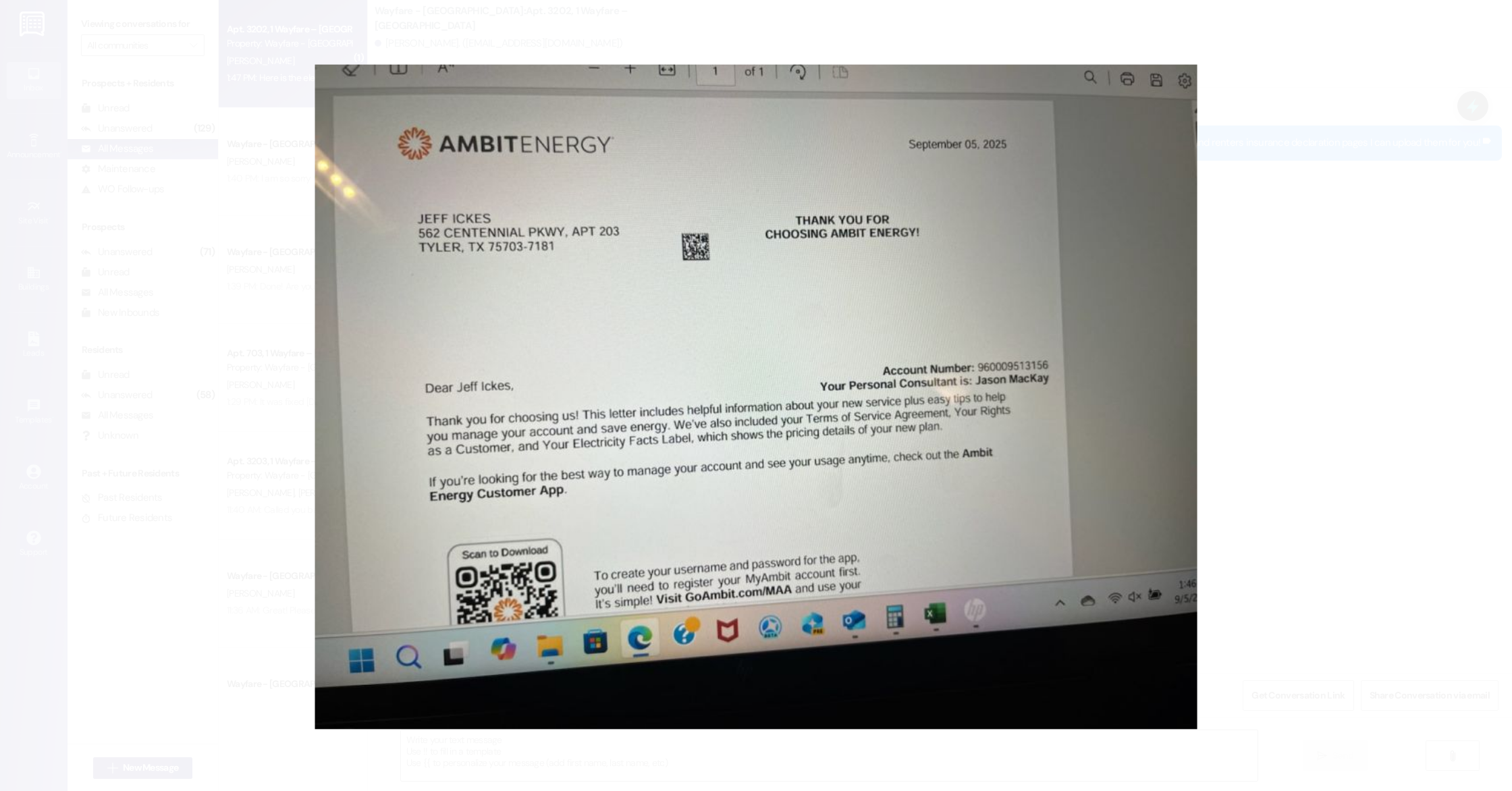
click at [589, 391] on button "Unzoom image" at bounding box center [756, 395] width 1512 height 791
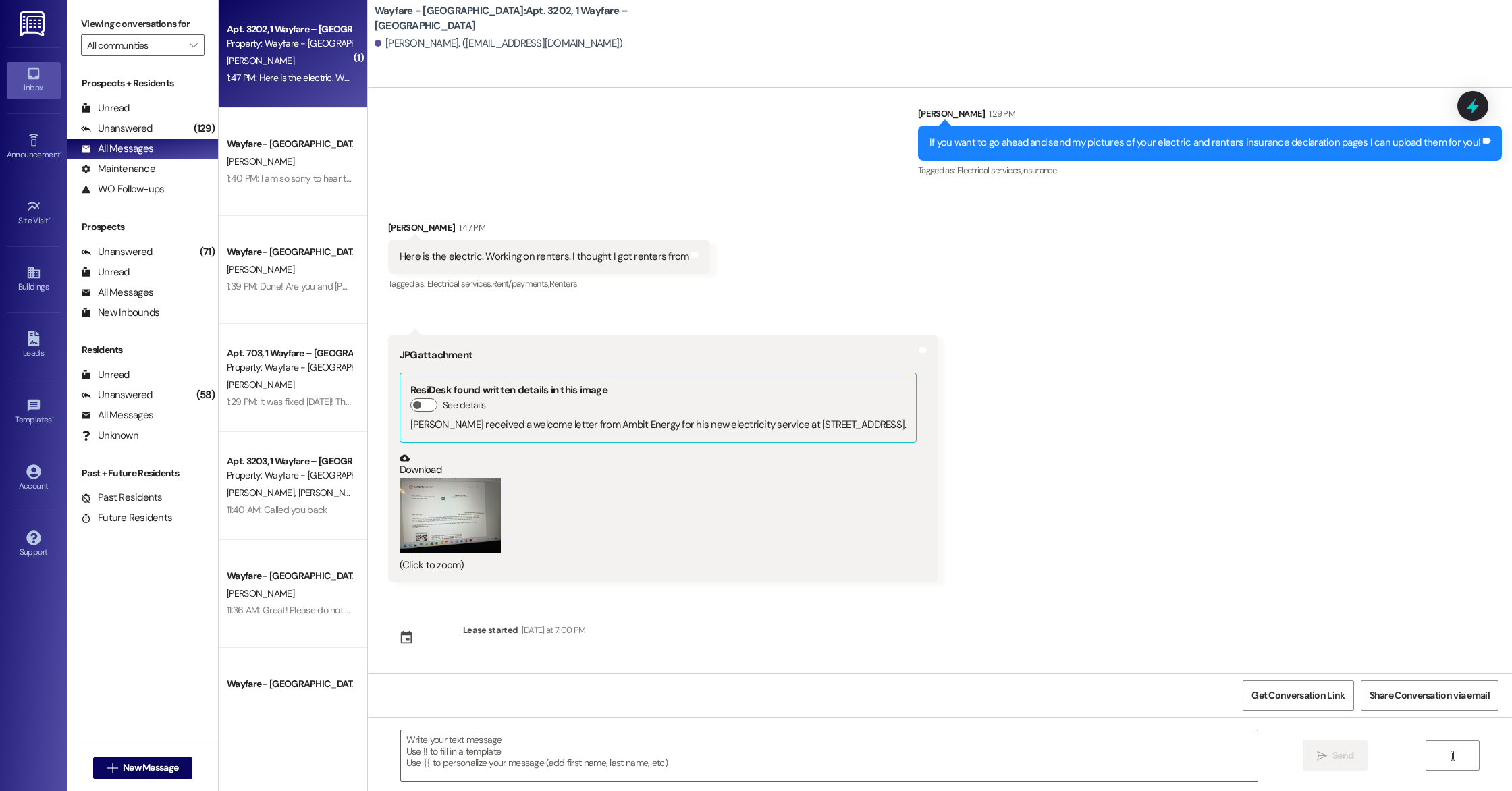
click at [409, 471] on link "Download" at bounding box center [658, 465] width 518 height 24
